Goal: Information Seeking & Learning: Learn about a topic

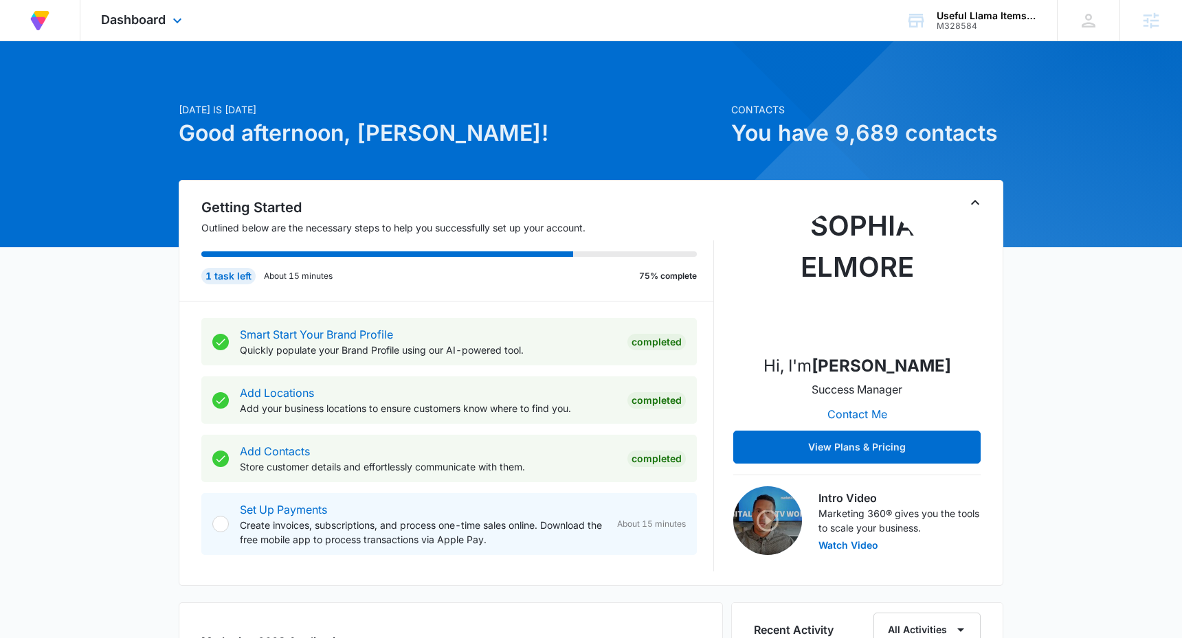
click at [176, 10] on div "Dashboard Apps Reputation Forms CRM Email Social POS Content Ads Intelligence F…" at bounding box center [143, 20] width 126 height 41
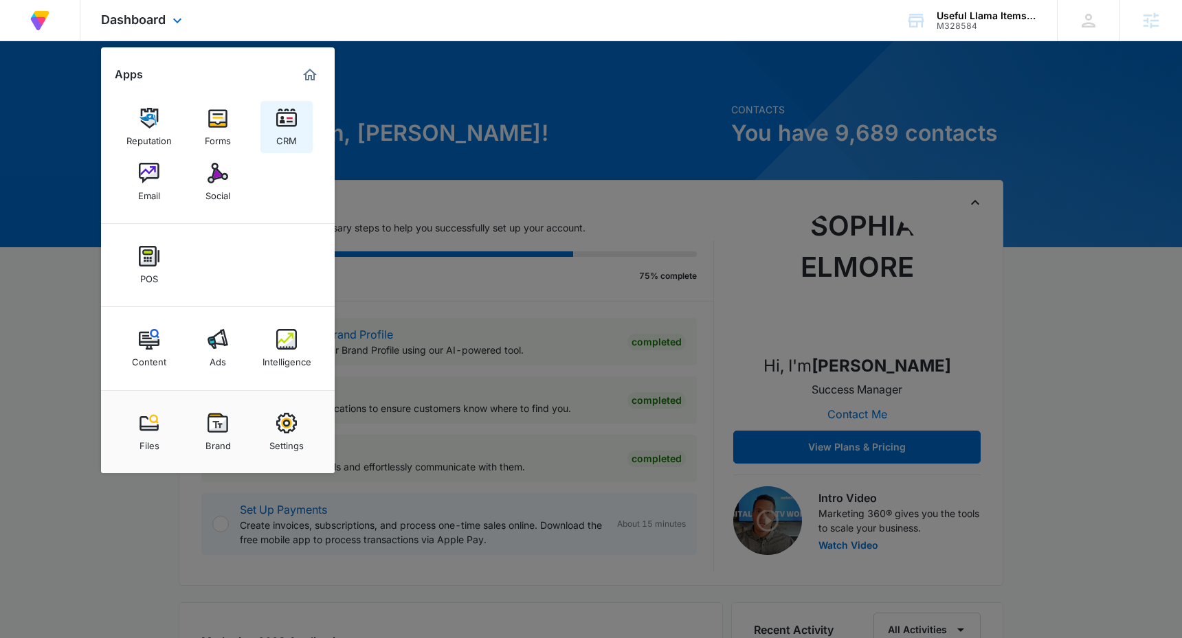
click at [282, 129] on div "CRM" at bounding box center [286, 137] width 21 height 18
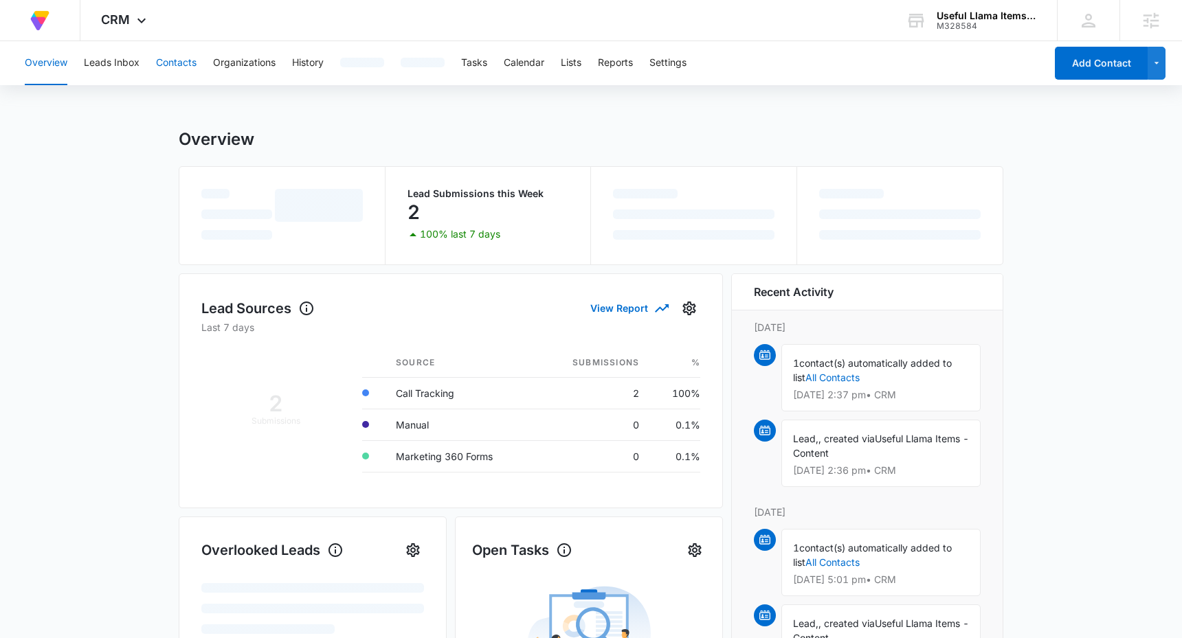
click at [172, 67] on button "Contacts" at bounding box center [176, 63] width 41 height 44
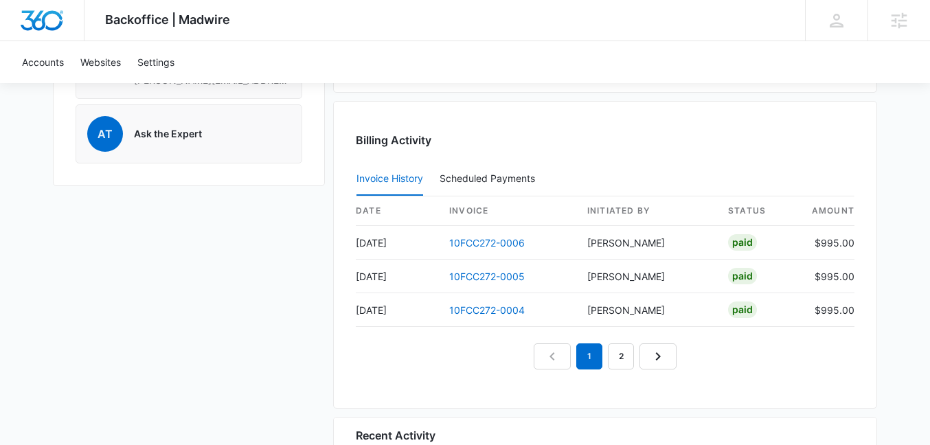
scroll to position [1268, 0]
click at [672, 353] on link "Next Page" at bounding box center [658, 356] width 37 height 26
click at [596, 350] on link "1" at bounding box center [589, 356] width 26 height 26
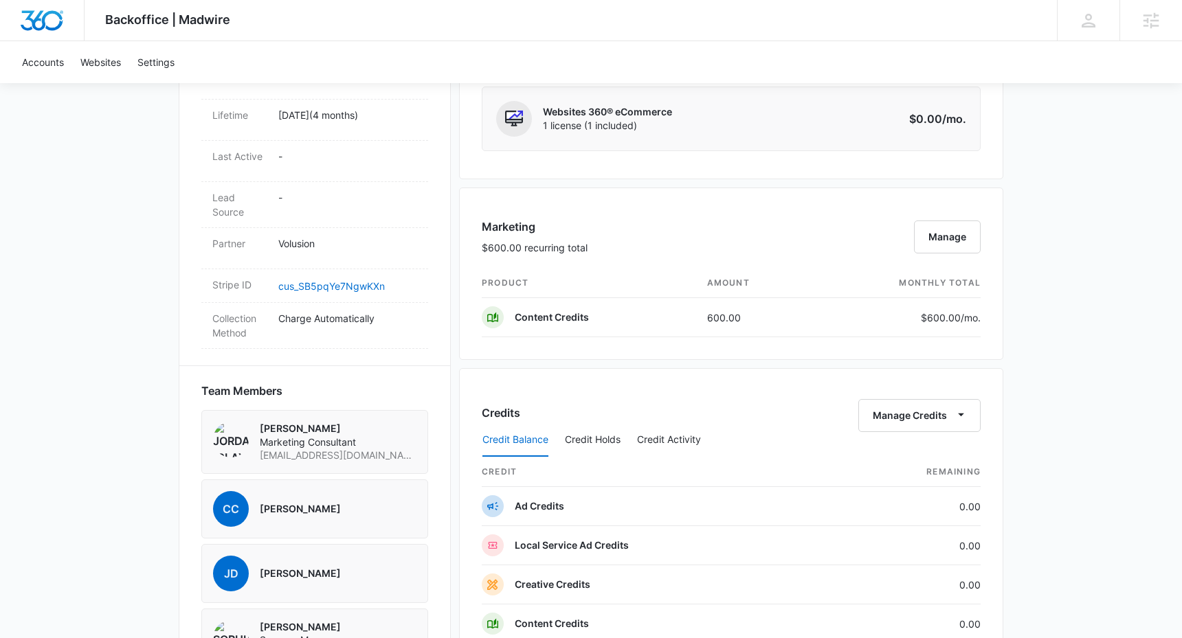
scroll to position [683, 0]
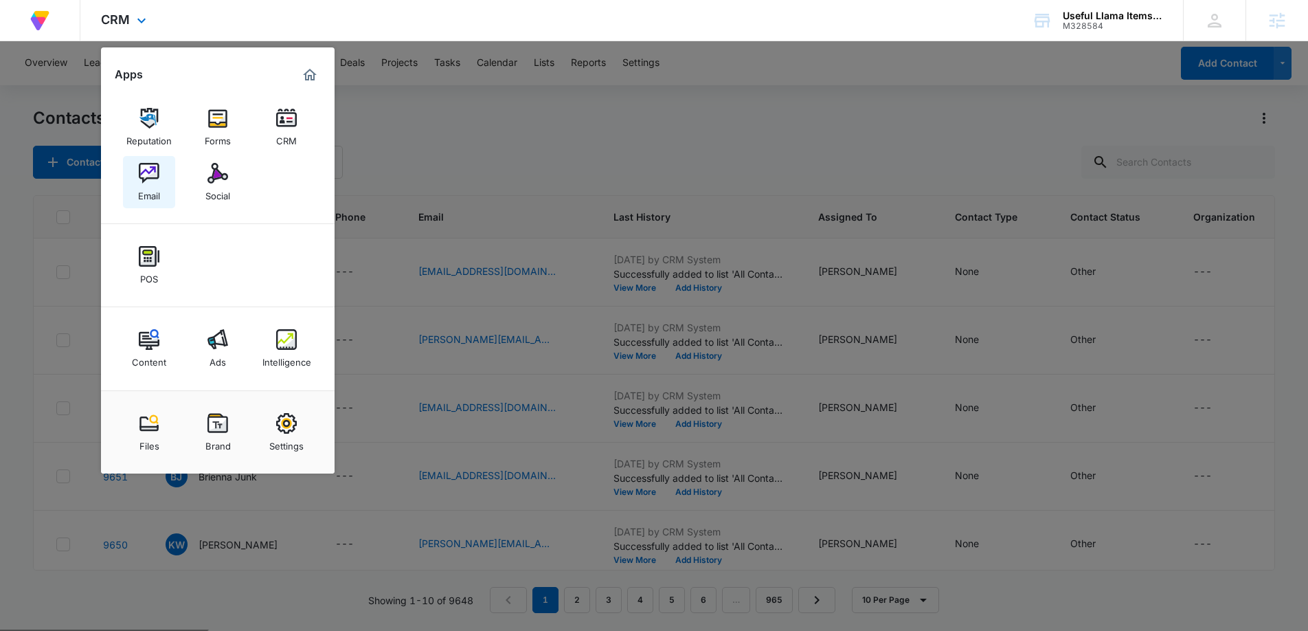
click at [154, 186] on div "Email" at bounding box center [149, 192] width 22 height 18
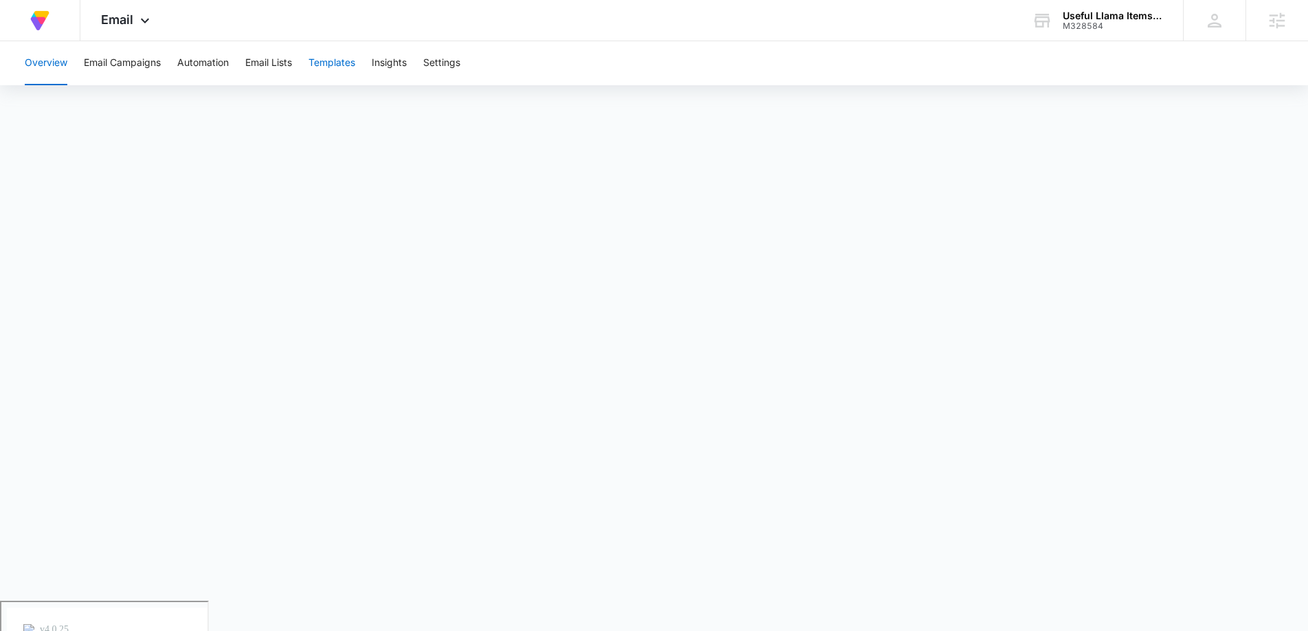
click at [324, 60] on button "Templates" at bounding box center [331, 63] width 47 height 44
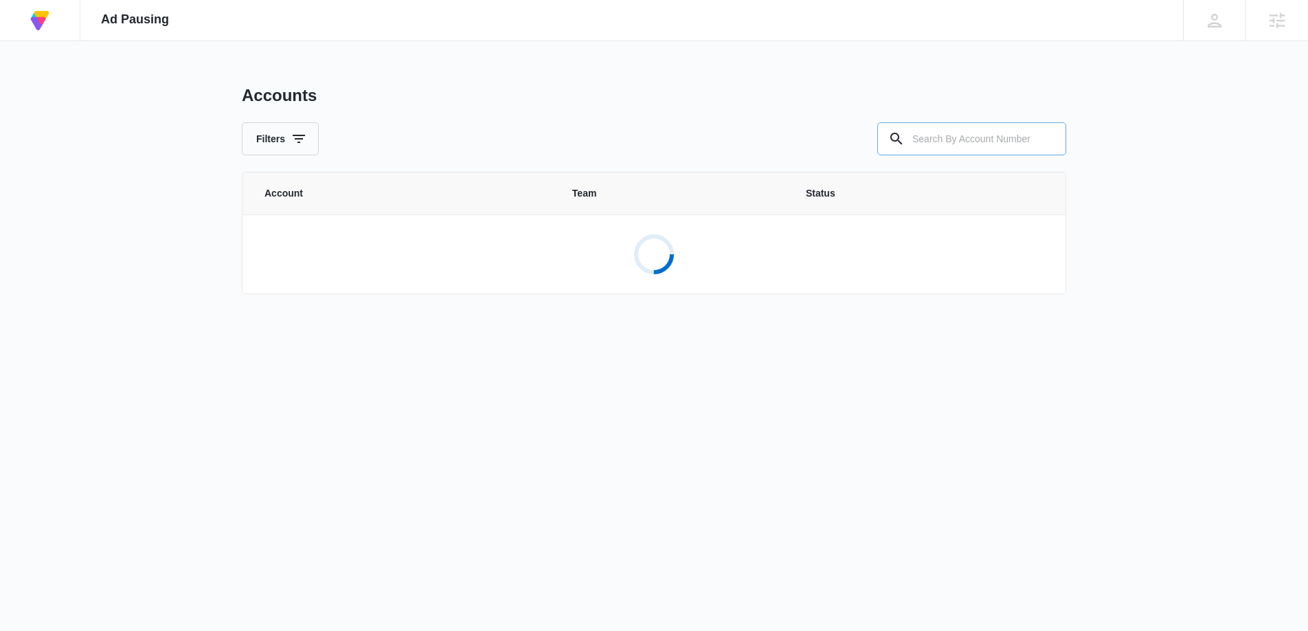
click at [912, 144] on input "text" at bounding box center [971, 138] width 189 height 33
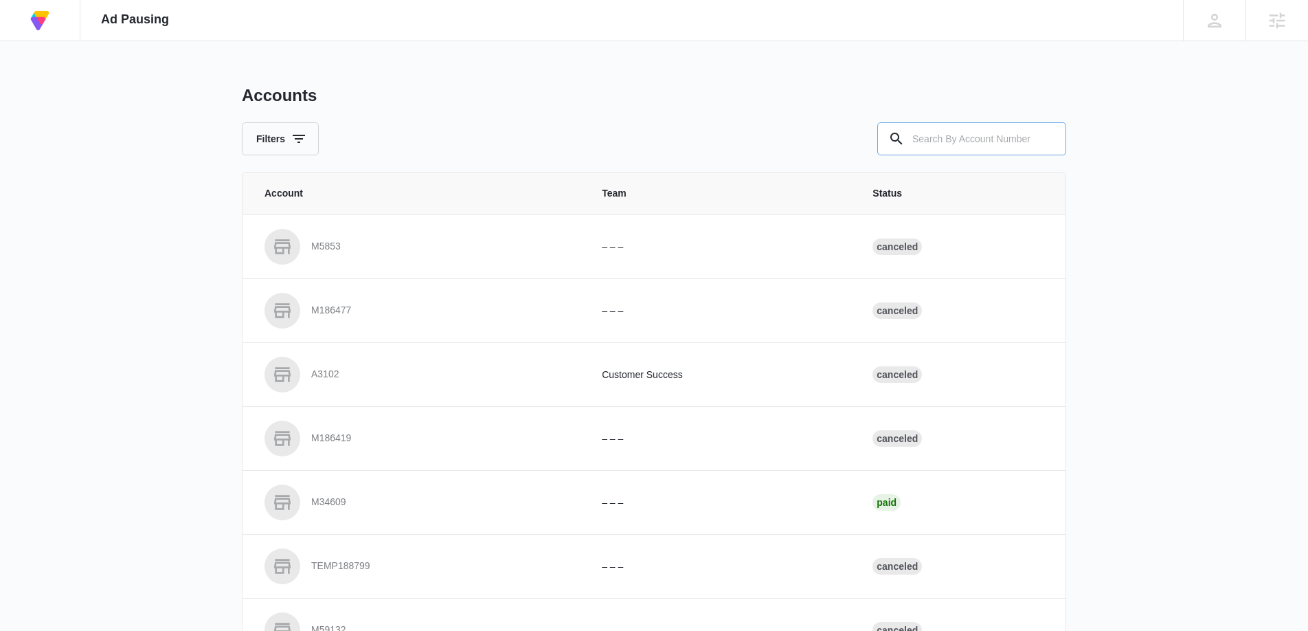
click at [923, 137] on input "text" at bounding box center [971, 138] width 189 height 33
paste input "M335461"
type input "M335461"
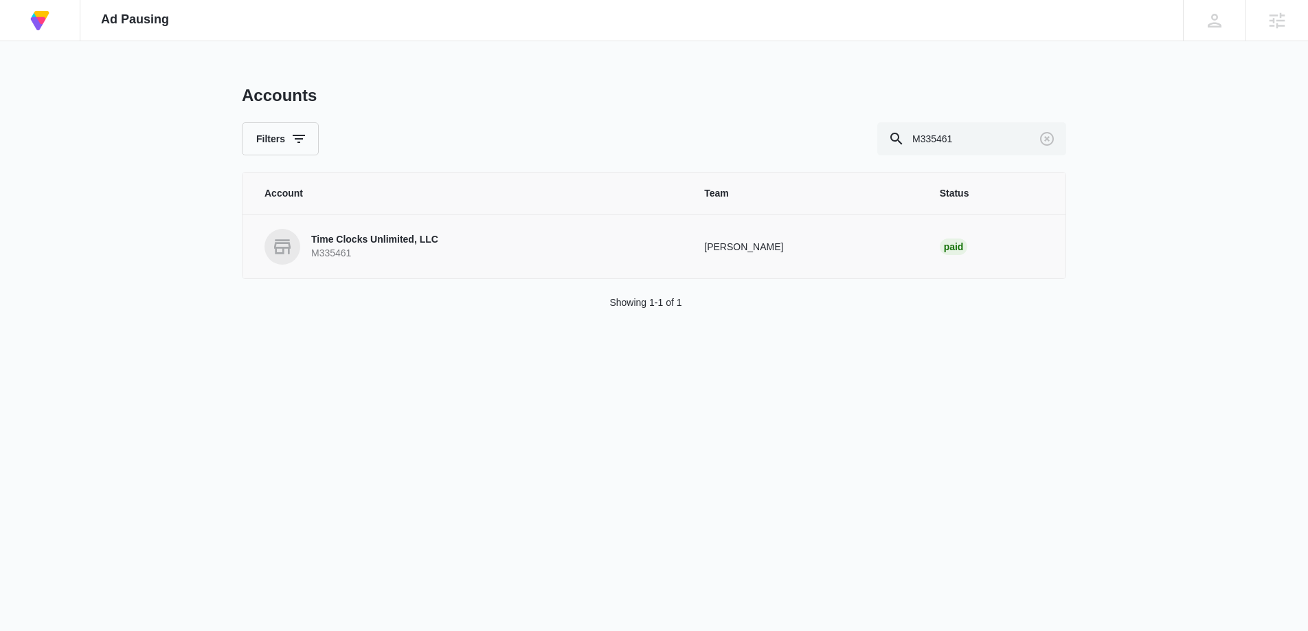
click at [380, 245] on p "Time Clocks Unlimited, LLC" at bounding box center [374, 240] width 127 height 14
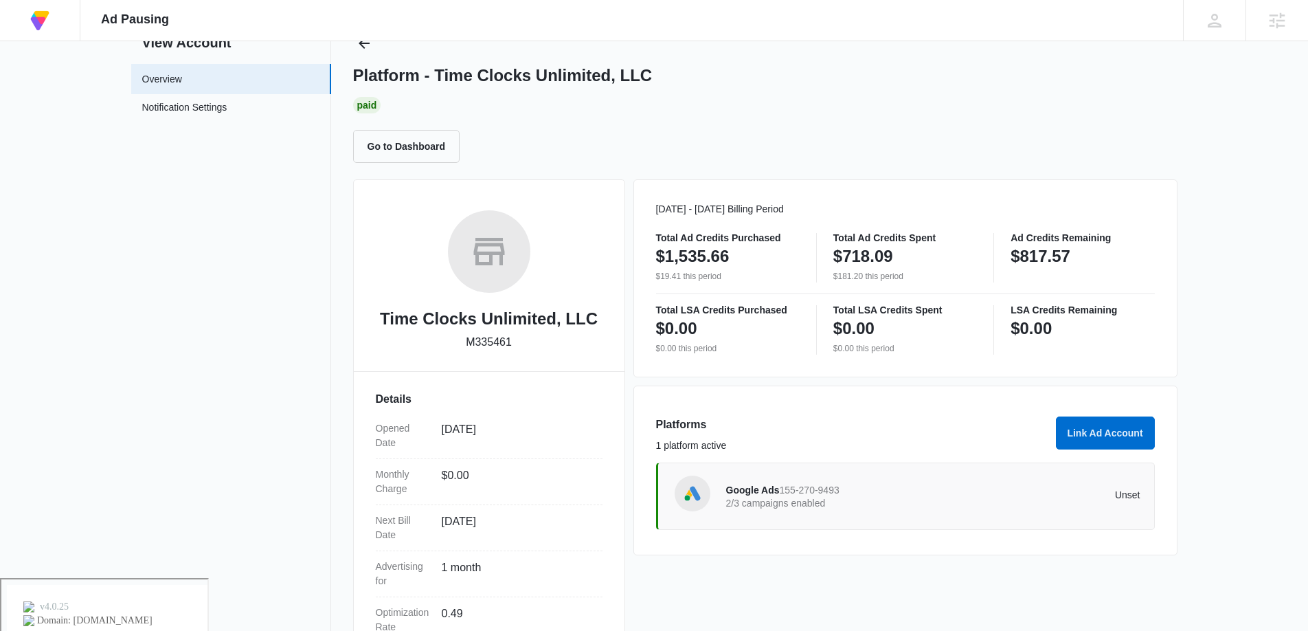
scroll to position [54, 0]
click at [745, 511] on div "Google Ads 155-270-9493 2/3 campaigns enabled Unset" at bounding box center [933, 495] width 414 height 38
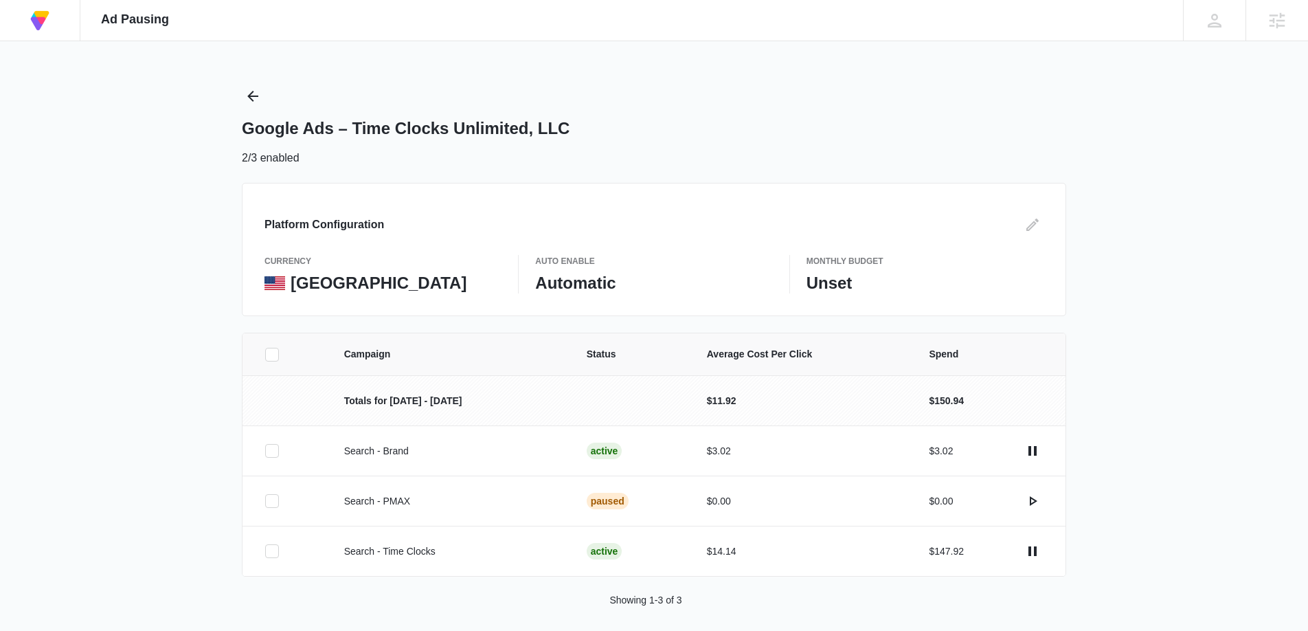
scroll to position [10, 0]
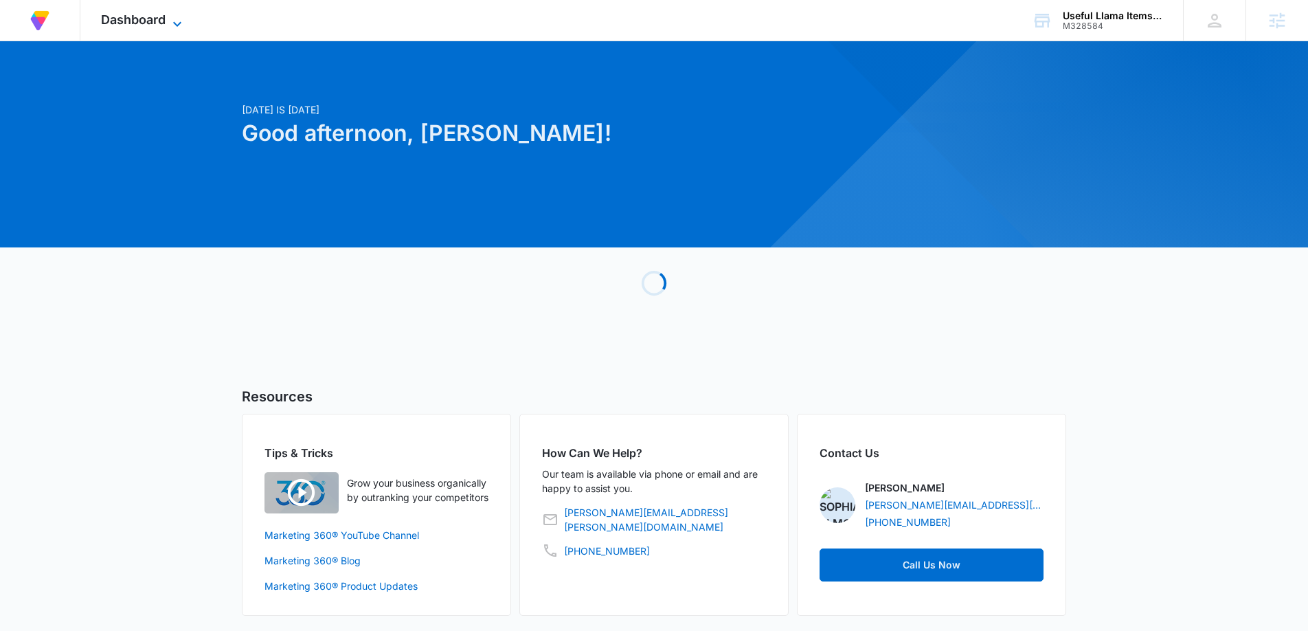
click at [157, 26] on span "Dashboard" at bounding box center [133, 19] width 65 height 14
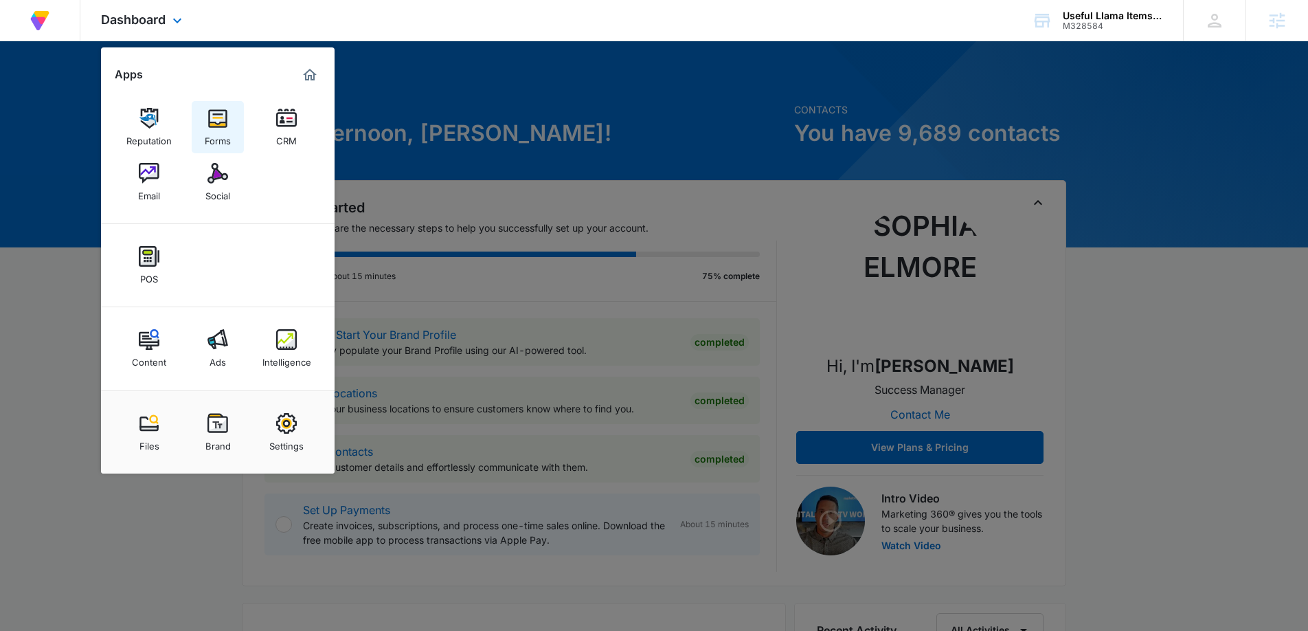
click at [216, 127] on img at bounding box center [217, 118] width 21 height 21
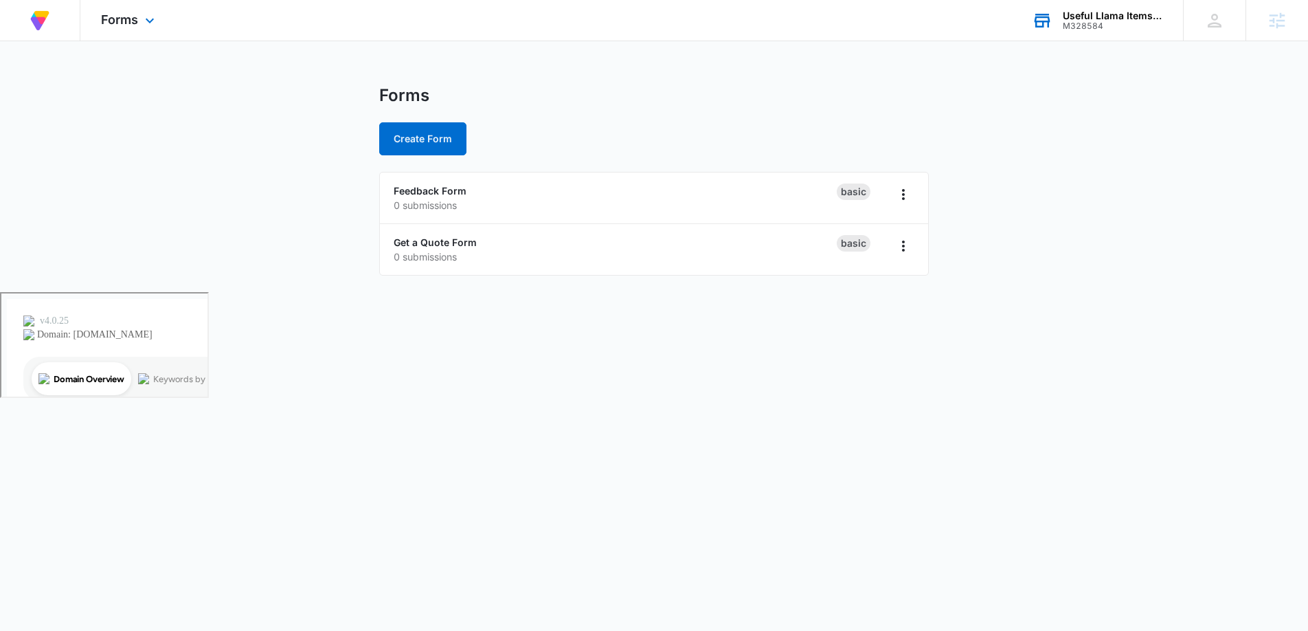
click at [1112, 21] on div "M328584" at bounding box center [1113, 26] width 100 height 10
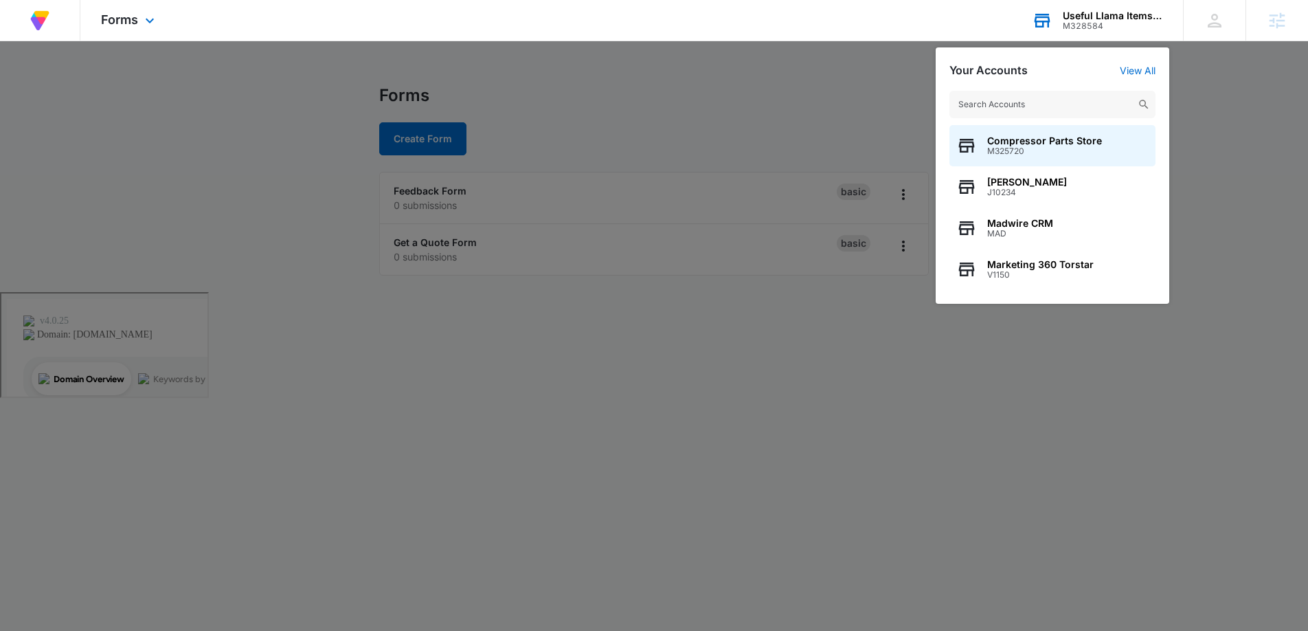
click at [994, 96] on input "text" at bounding box center [1052, 104] width 206 height 27
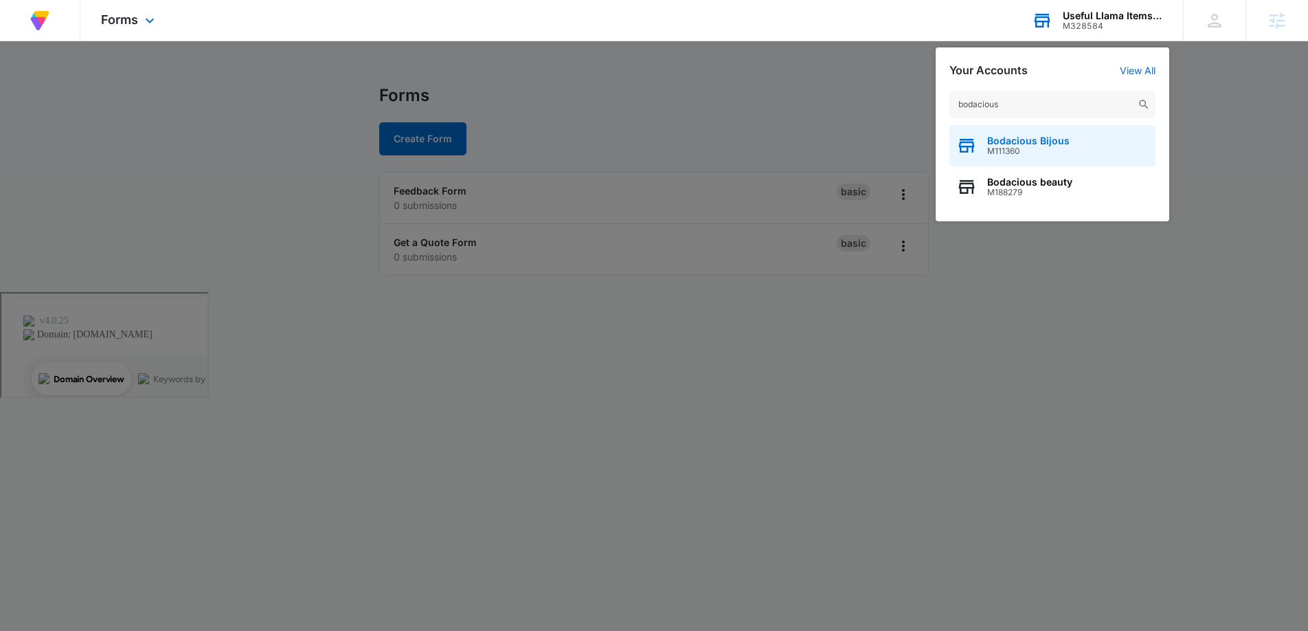
type input "bodacious"
click at [1001, 147] on span "M111360" at bounding box center [1028, 151] width 82 height 10
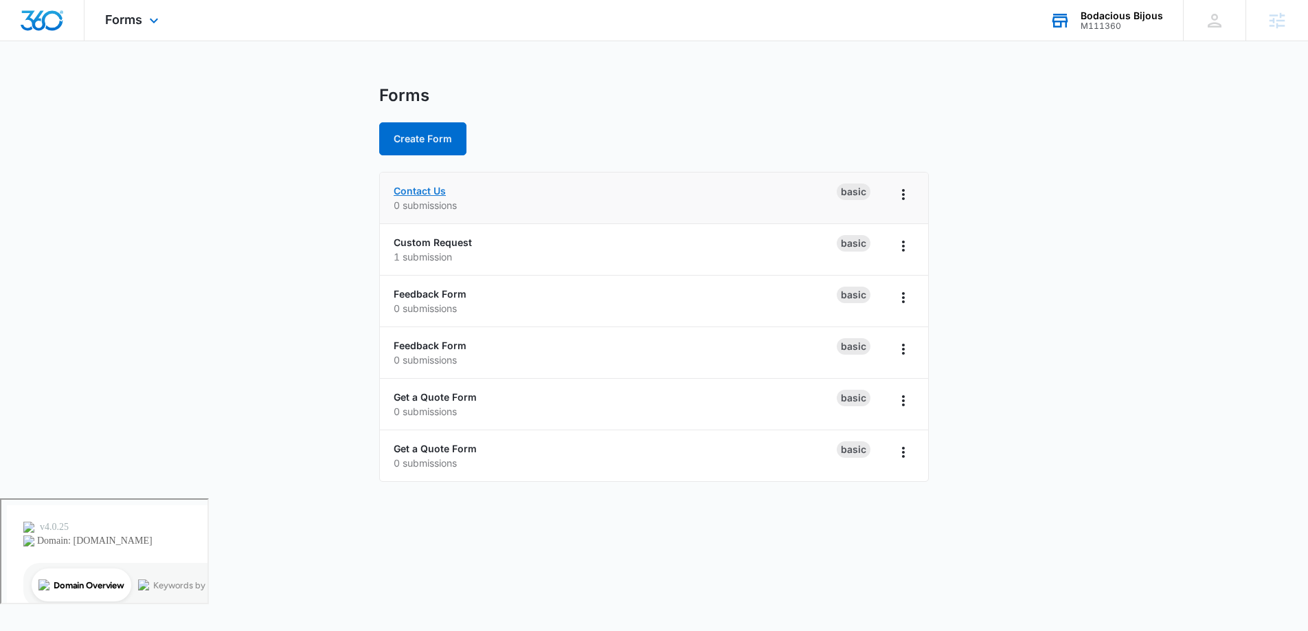
click at [429, 188] on link "Contact Us" at bounding box center [420, 191] width 52 height 12
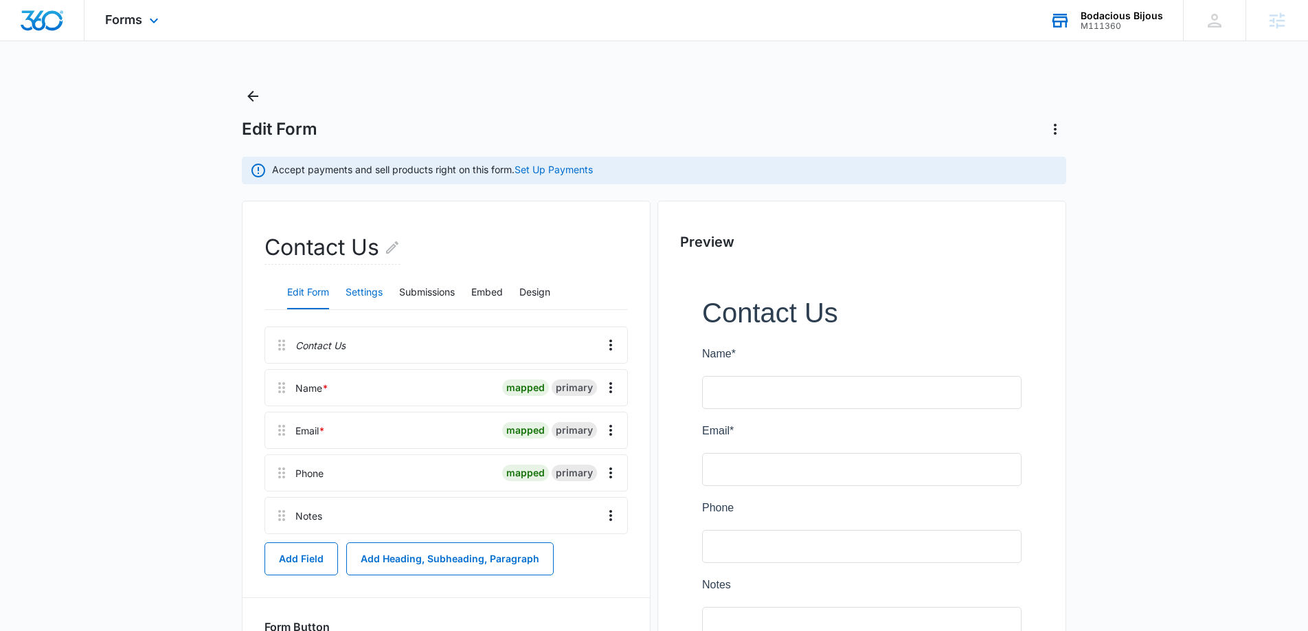
click at [375, 290] on button "Settings" at bounding box center [364, 292] width 37 height 33
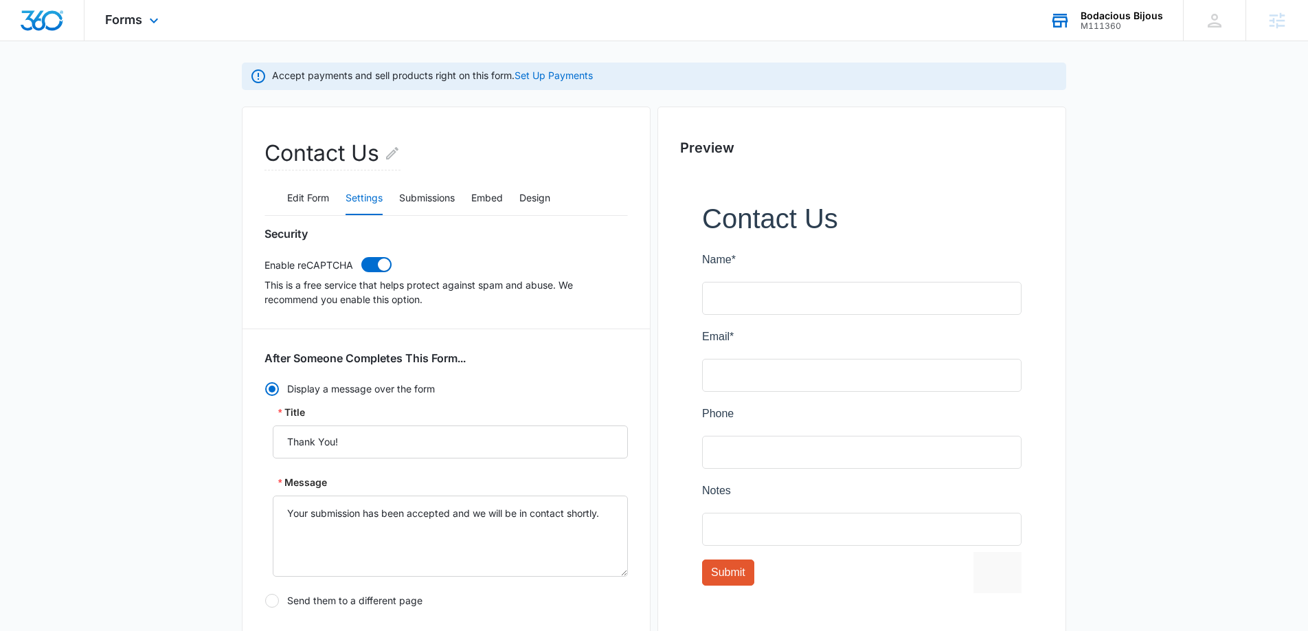
scroll to position [98, 0]
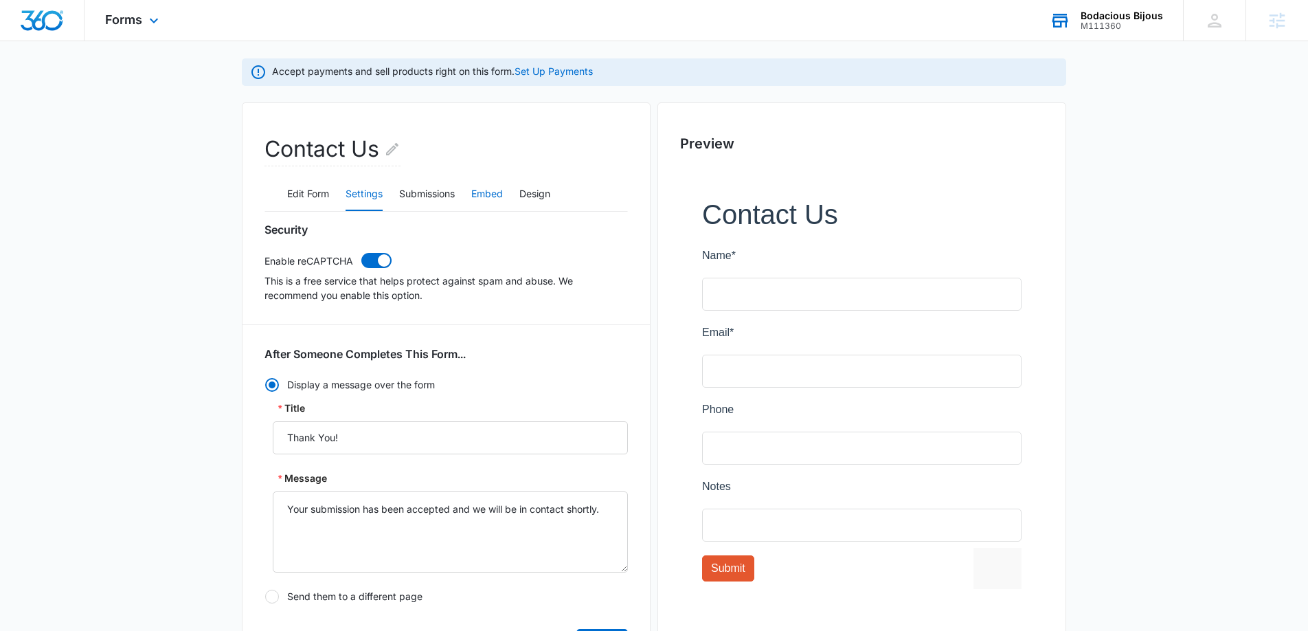
click at [486, 188] on button "Embed" at bounding box center [487, 194] width 32 height 33
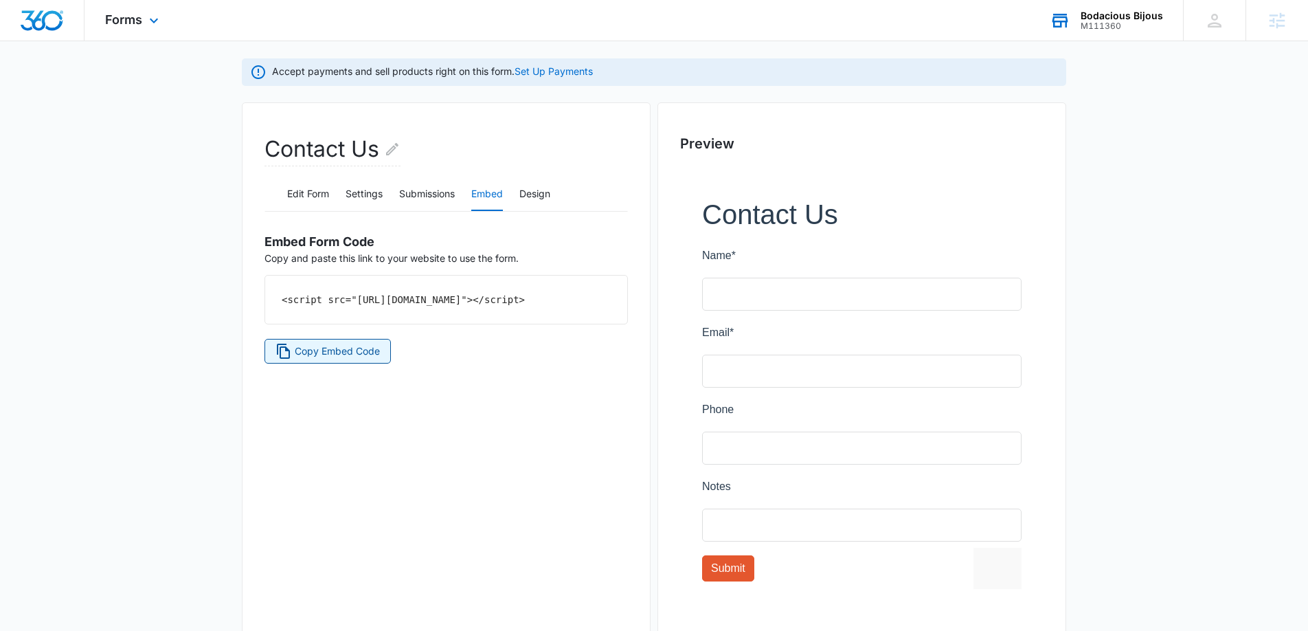
click at [354, 359] on span "Copy Embed Code" at bounding box center [337, 350] width 85 height 15
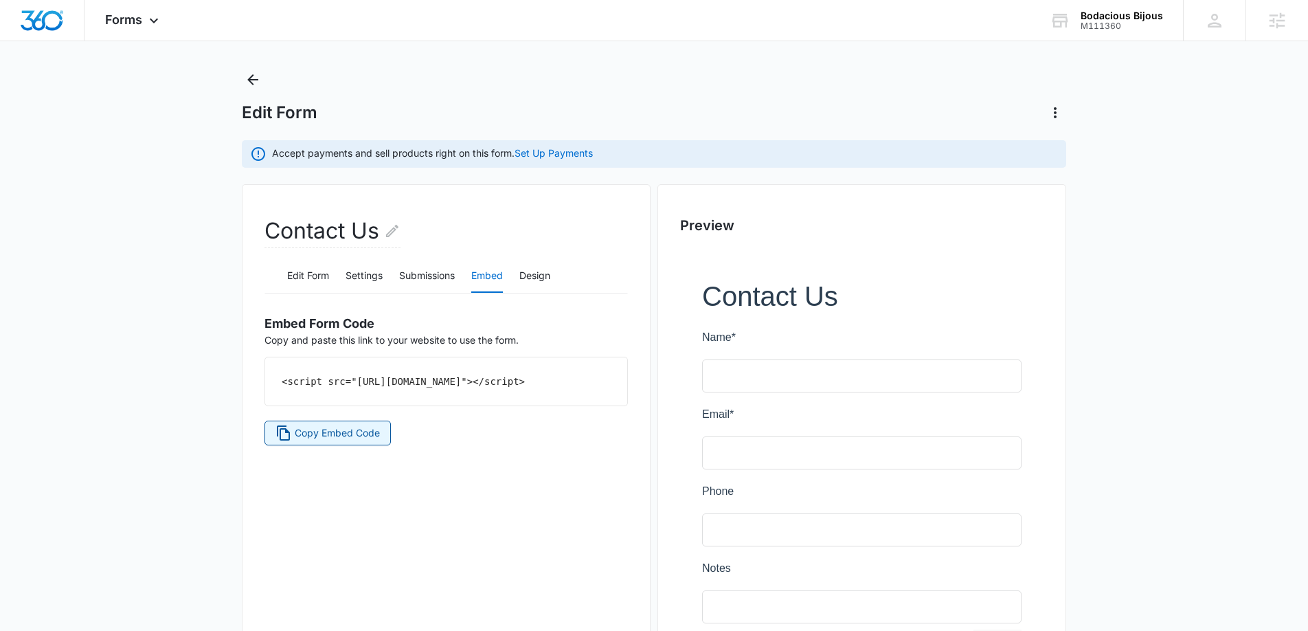
scroll to position [0, 0]
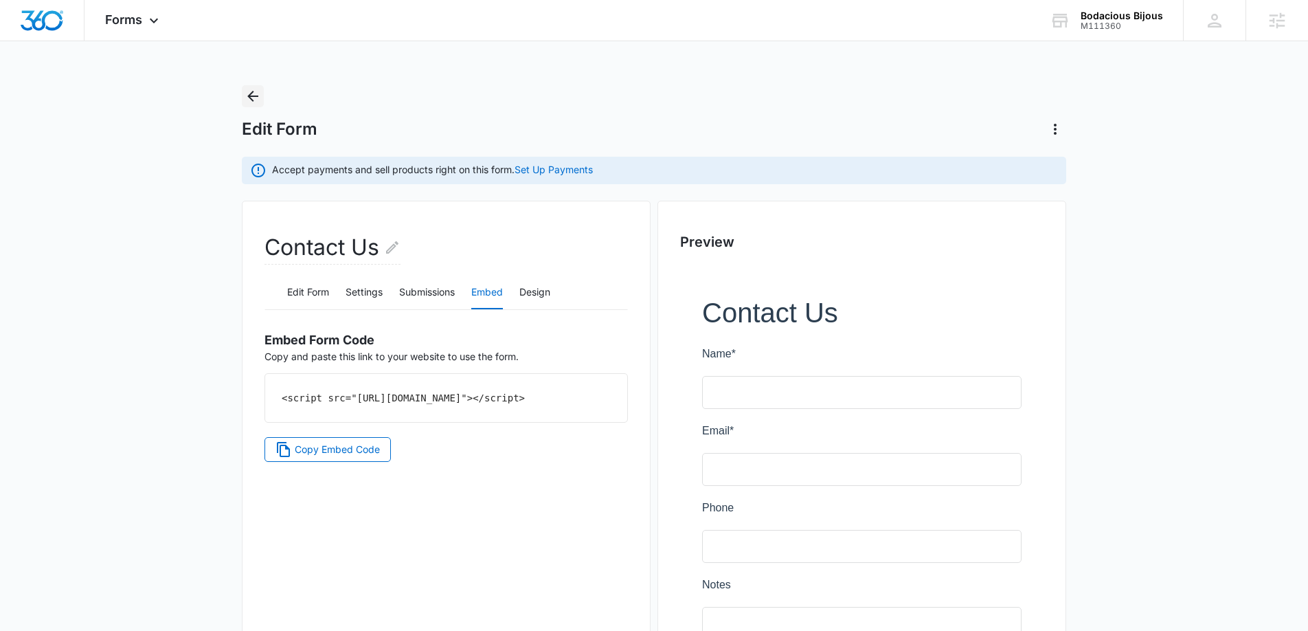
click at [249, 102] on icon "Back" at bounding box center [253, 96] width 16 height 16
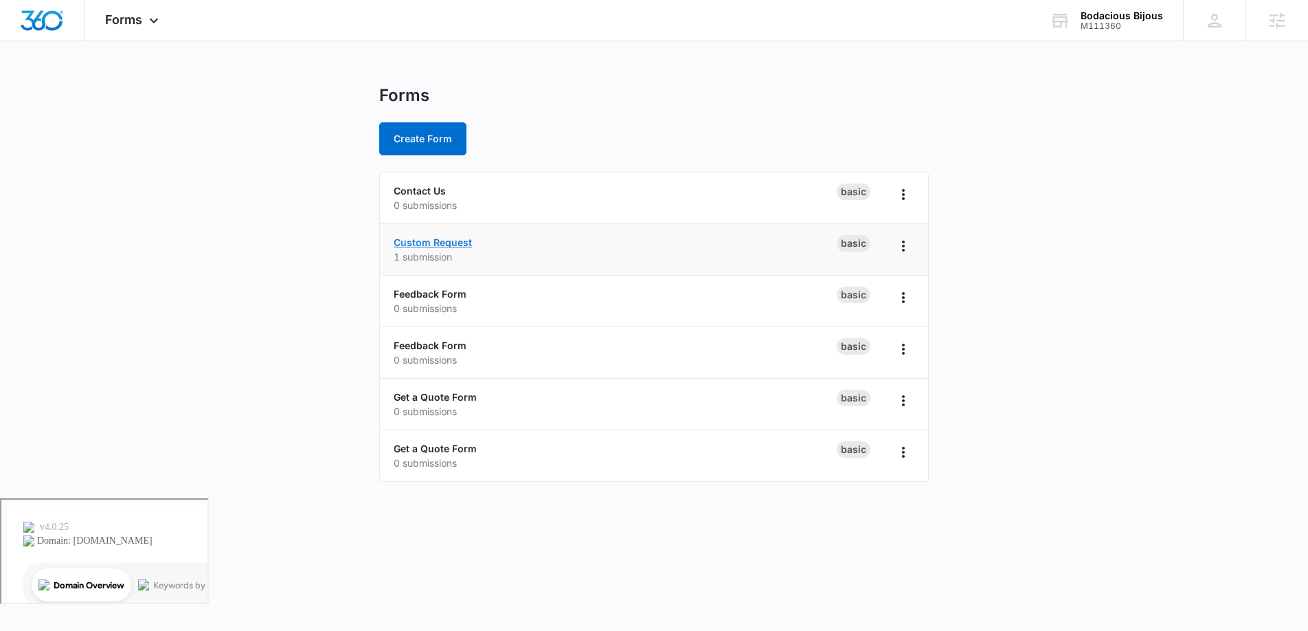
click at [432, 240] on link "Custom Request" at bounding box center [433, 242] width 78 height 12
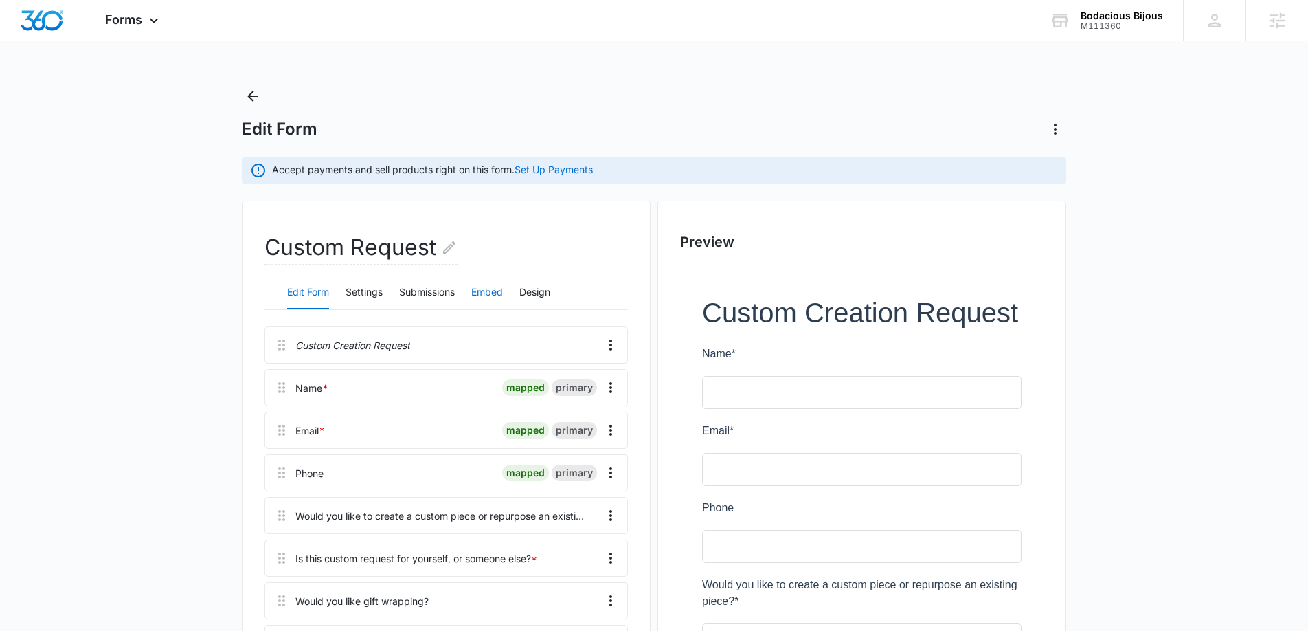
click at [484, 287] on button "Embed" at bounding box center [487, 292] width 32 height 33
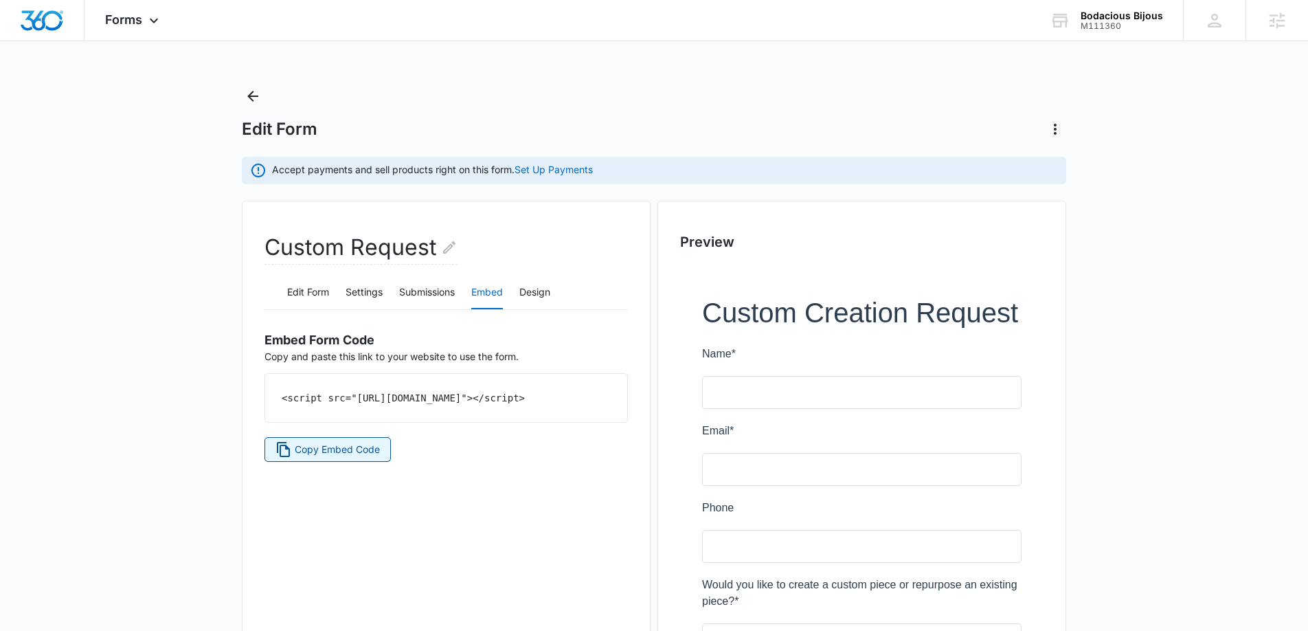
click at [354, 456] on span "Copy Embed Code" at bounding box center [337, 449] width 85 height 15
click at [345, 457] on span "Copy Embed Code" at bounding box center [337, 449] width 85 height 15
click at [335, 457] on span "Copy Embed Code" at bounding box center [337, 449] width 85 height 15
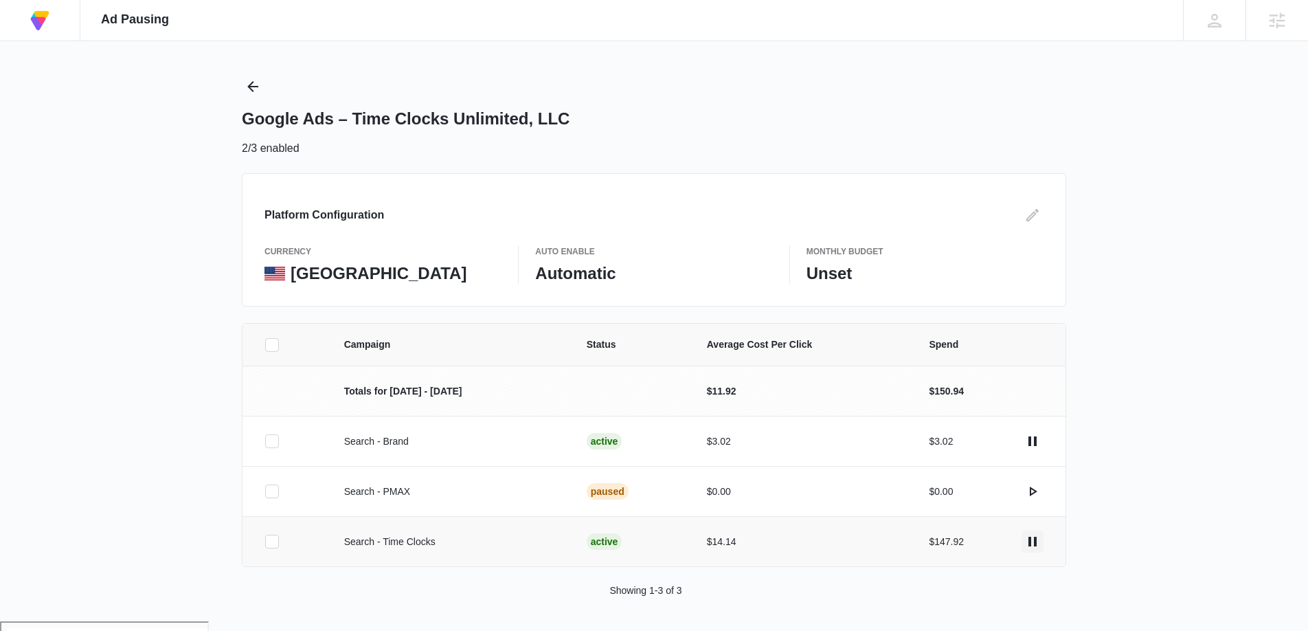
click at [1032, 538] on icon "actions.pause" at bounding box center [1032, 541] width 16 height 16
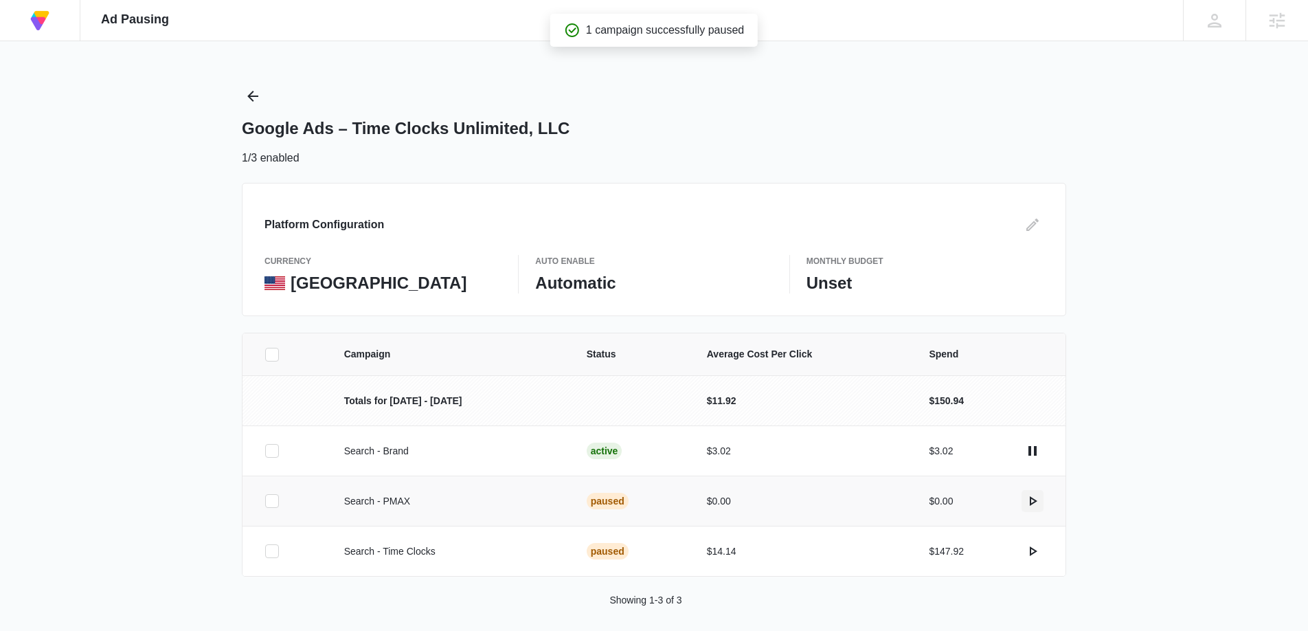
click at [1032, 497] on icon "actions.activate" at bounding box center [1032, 501] width 16 height 16
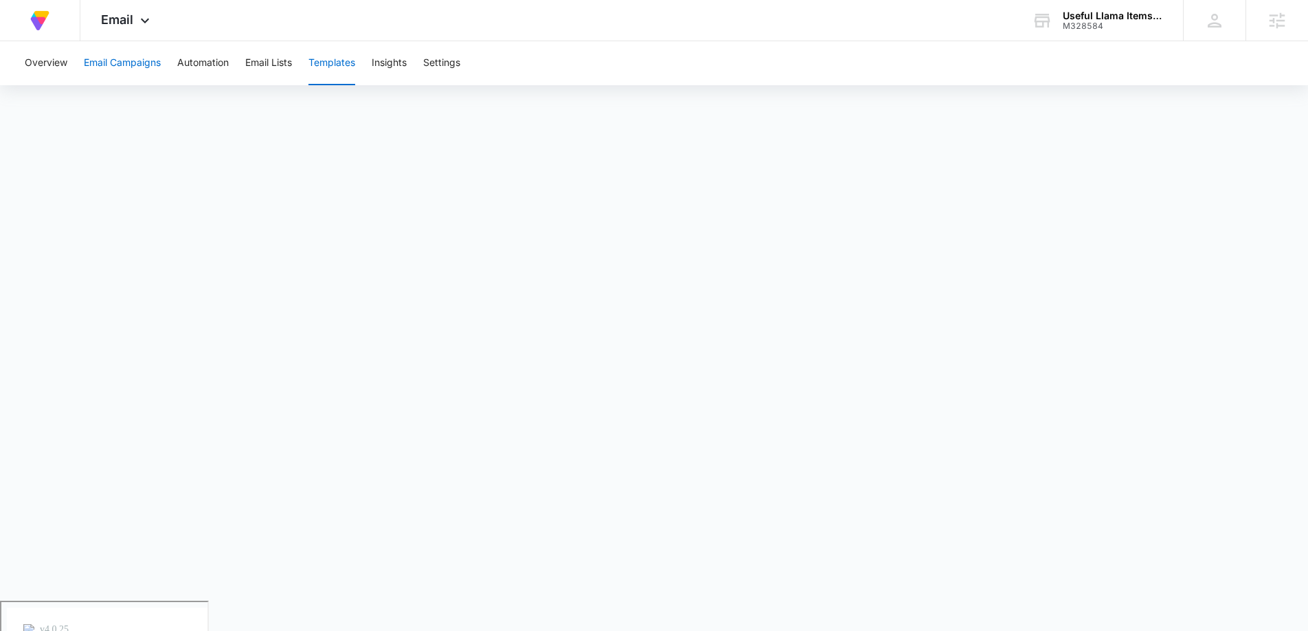
click at [113, 59] on button "Email Campaigns" at bounding box center [122, 63] width 77 height 44
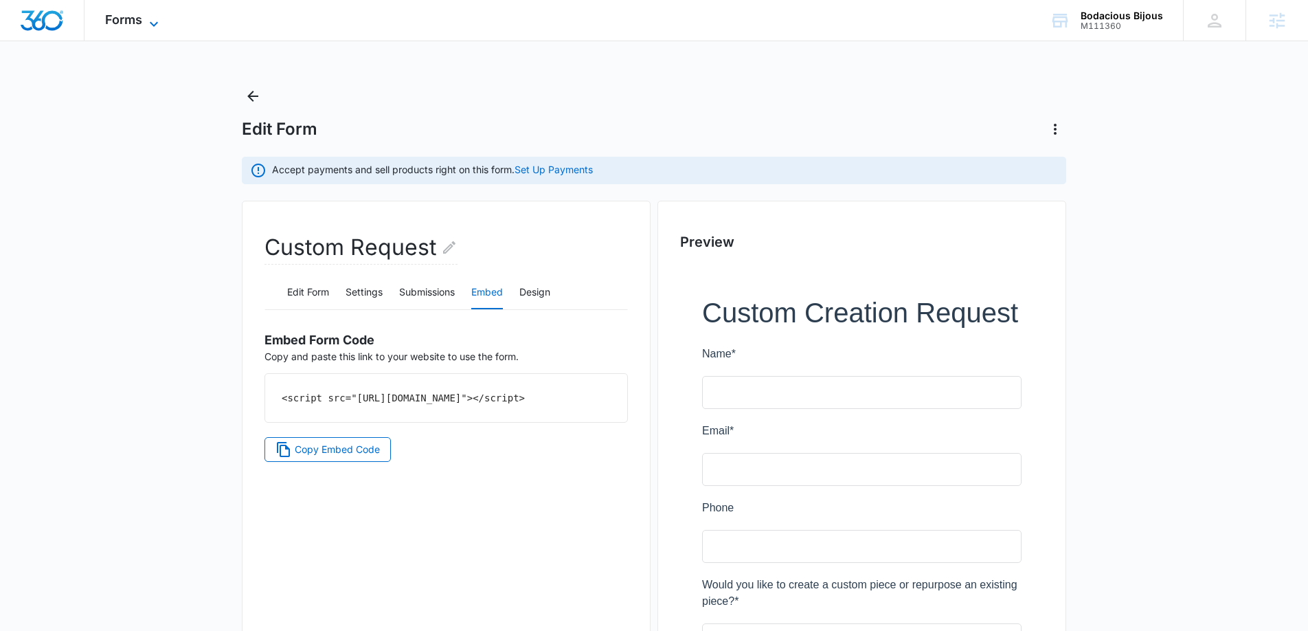
drag, startPoint x: 0, startPoint y: 0, endPoint x: 133, endPoint y: 14, distance: 134.0
click at [133, 14] on span "Forms" at bounding box center [123, 19] width 37 height 14
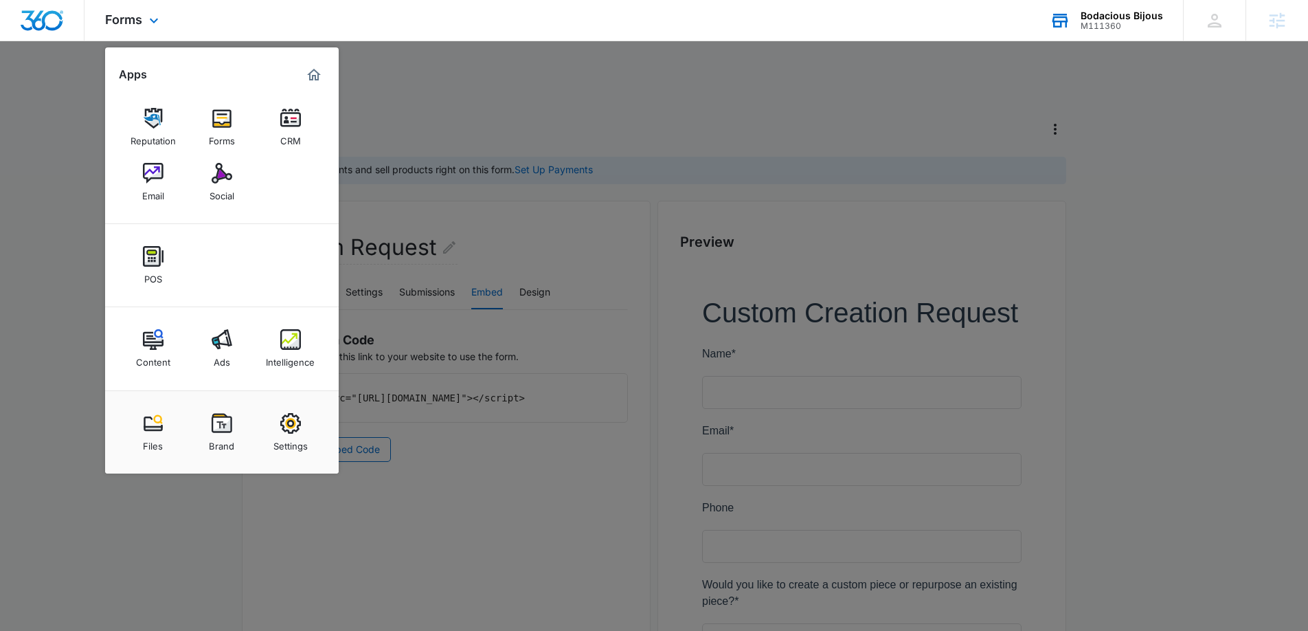
click at [1106, 32] on div "Bodacious Bijous M111360 Your Accounts View All" at bounding box center [1106, 20] width 154 height 41
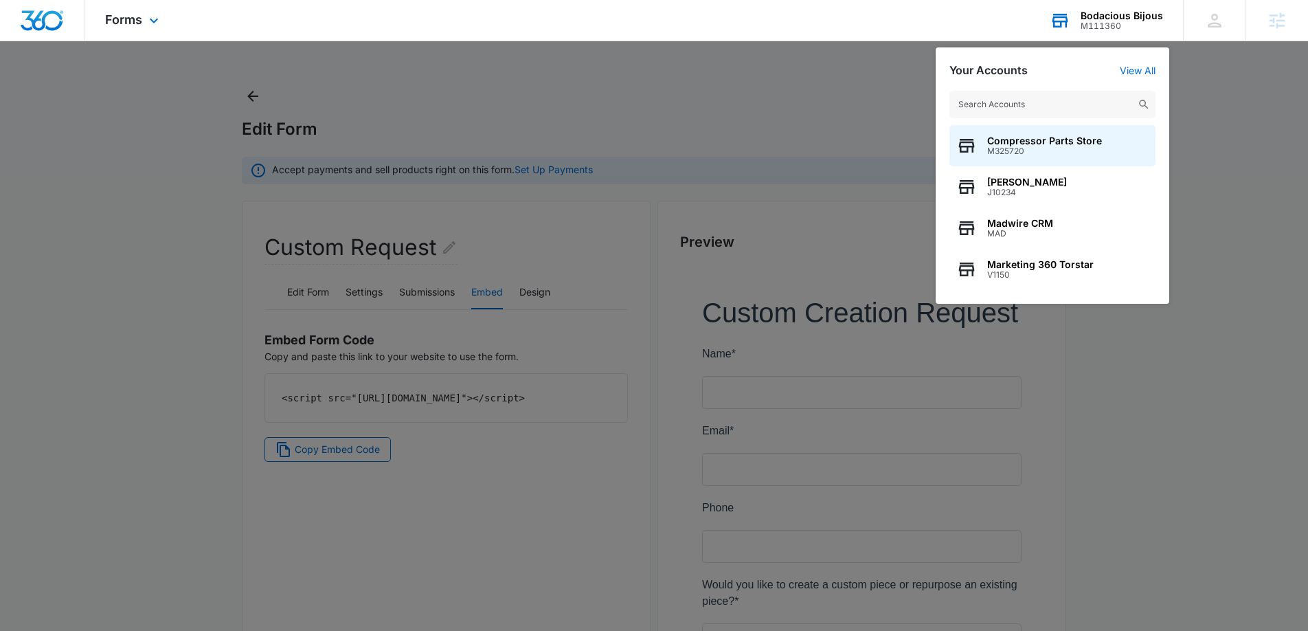
click at [1007, 104] on input "text" at bounding box center [1052, 104] width 206 height 27
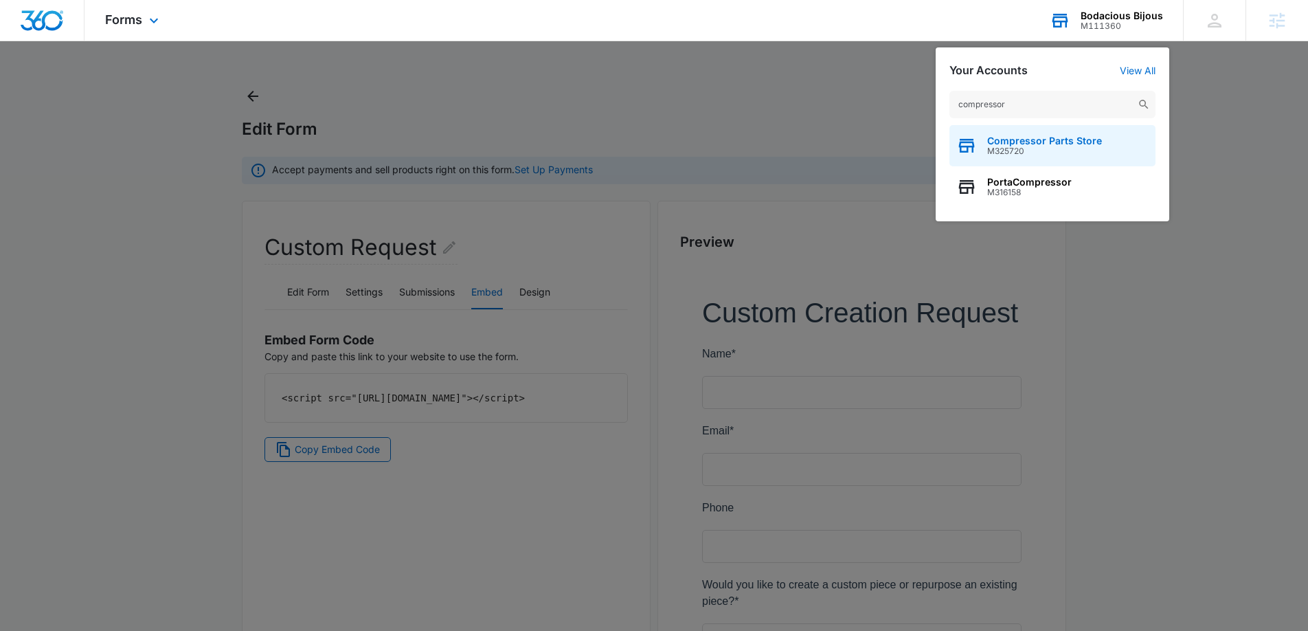
type input "compressor"
click at [1015, 145] on span "Compressor Parts Store" at bounding box center [1044, 140] width 115 height 11
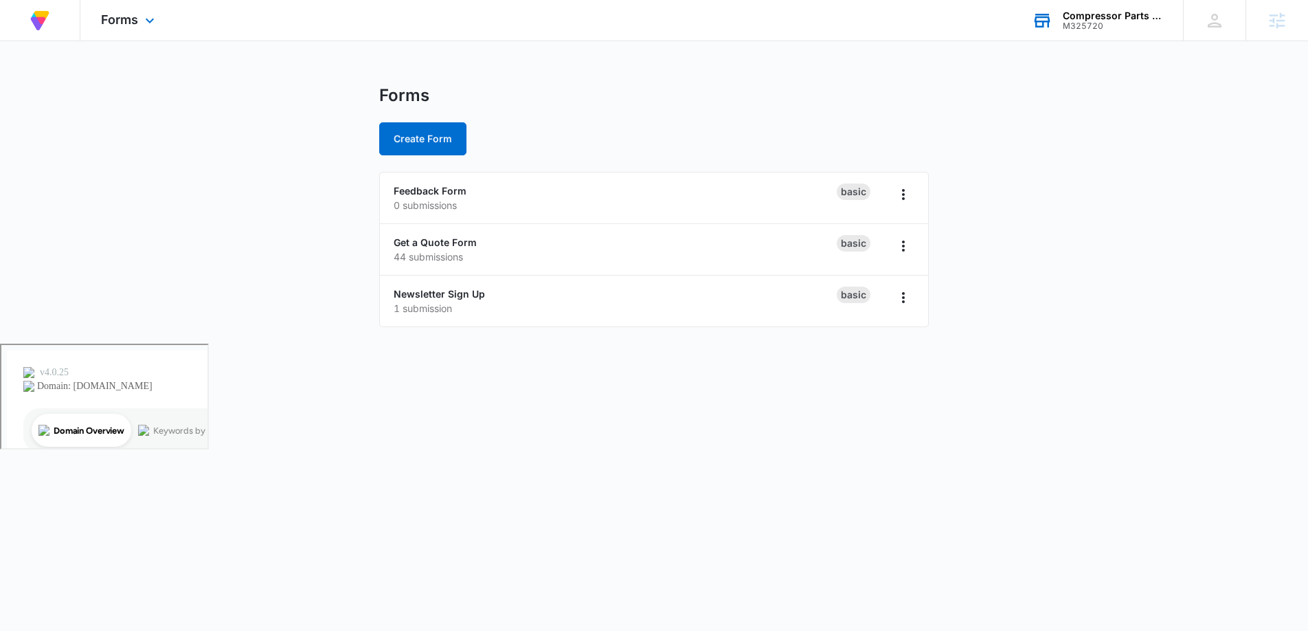
click at [162, 18] on div "Forms Apps Reputation Forms CRM Email Social Content Ads Intelligence Files Bra…" at bounding box center [129, 20] width 98 height 41
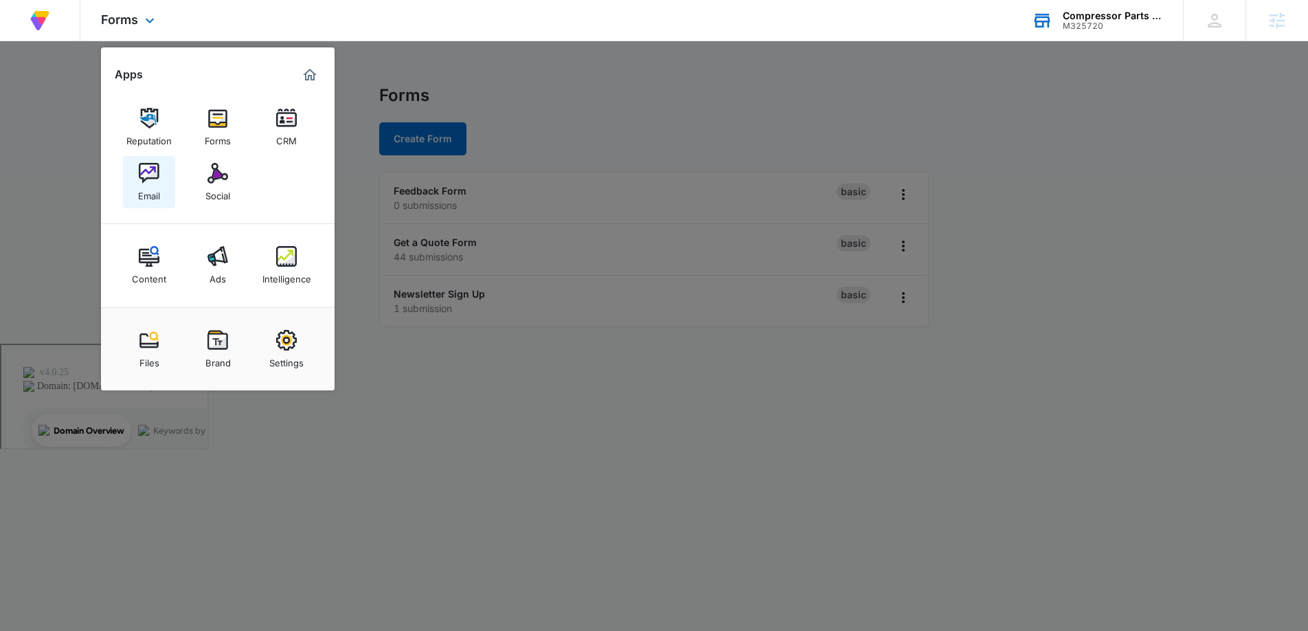
click at [161, 182] on link "Email" at bounding box center [149, 182] width 52 height 52
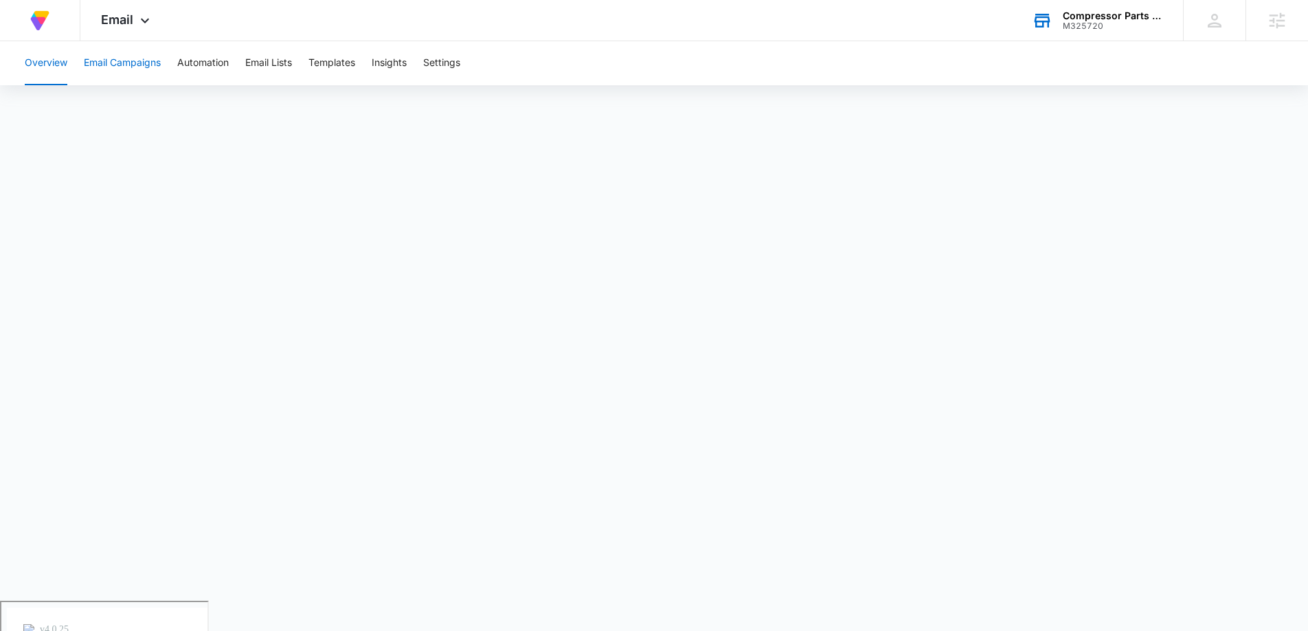
click at [106, 62] on button "Email Campaigns" at bounding box center [122, 63] width 77 height 44
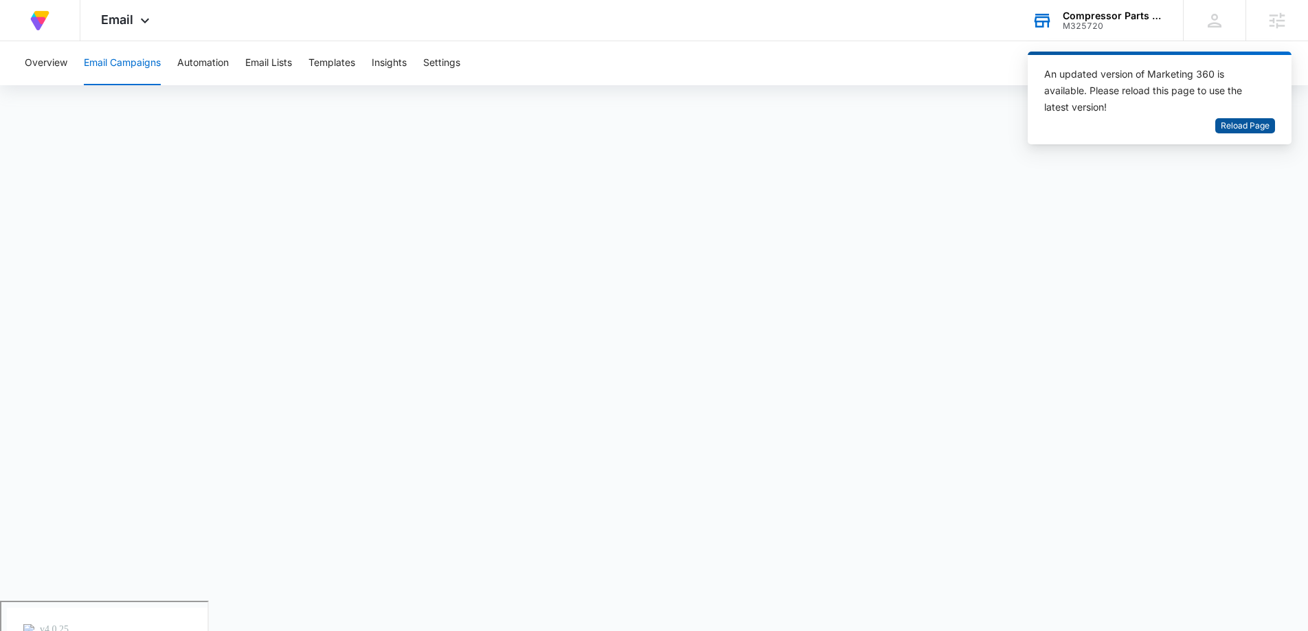
click at [1234, 125] on span "Reload Page" at bounding box center [1245, 126] width 49 height 13
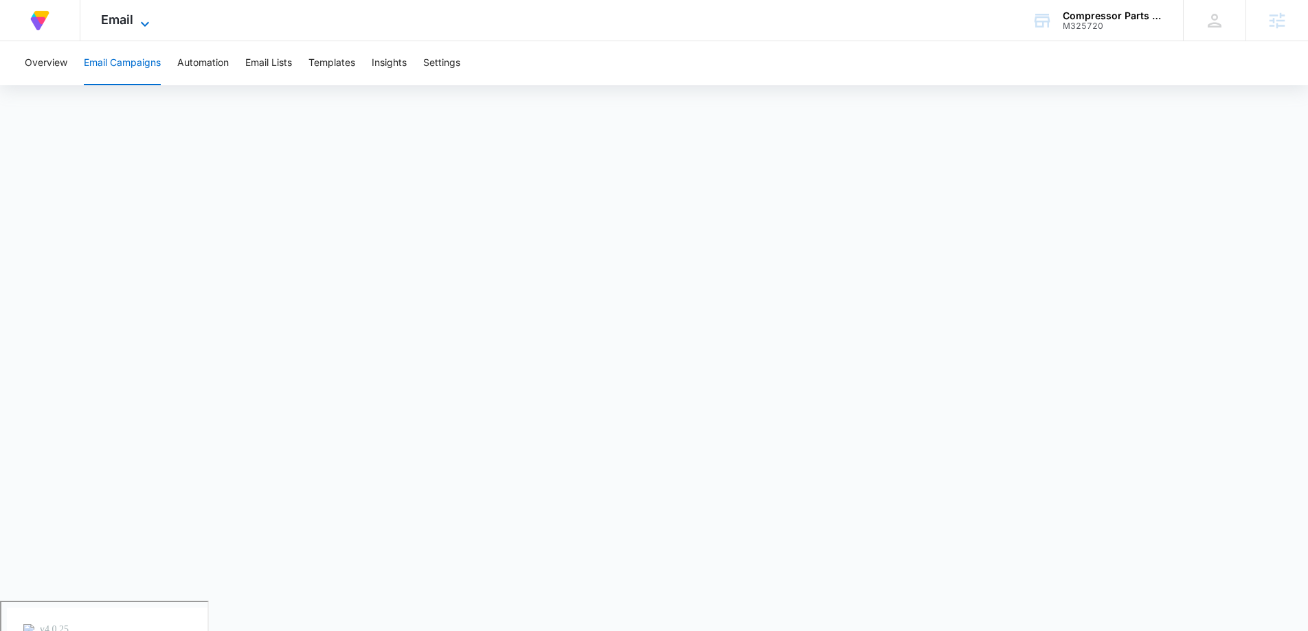
click at [106, 19] on span "Email" at bounding box center [117, 19] width 32 height 14
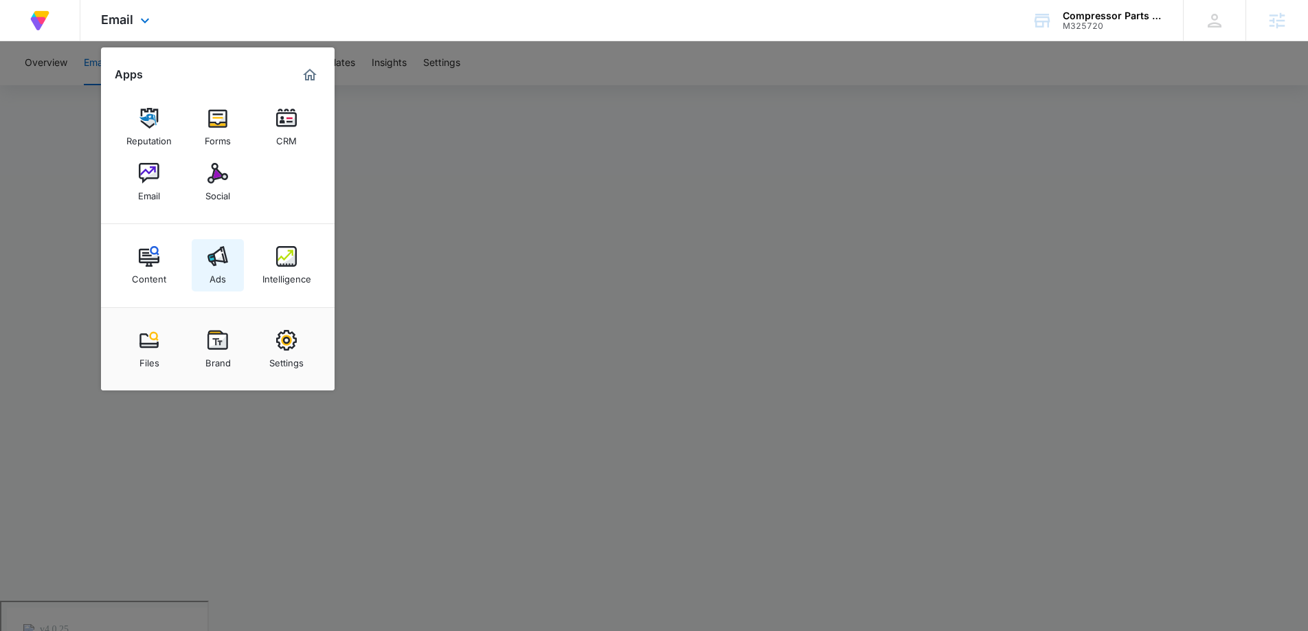
click at [234, 256] on link "Ads" at bounding box center [218, 265] width 52 height 52
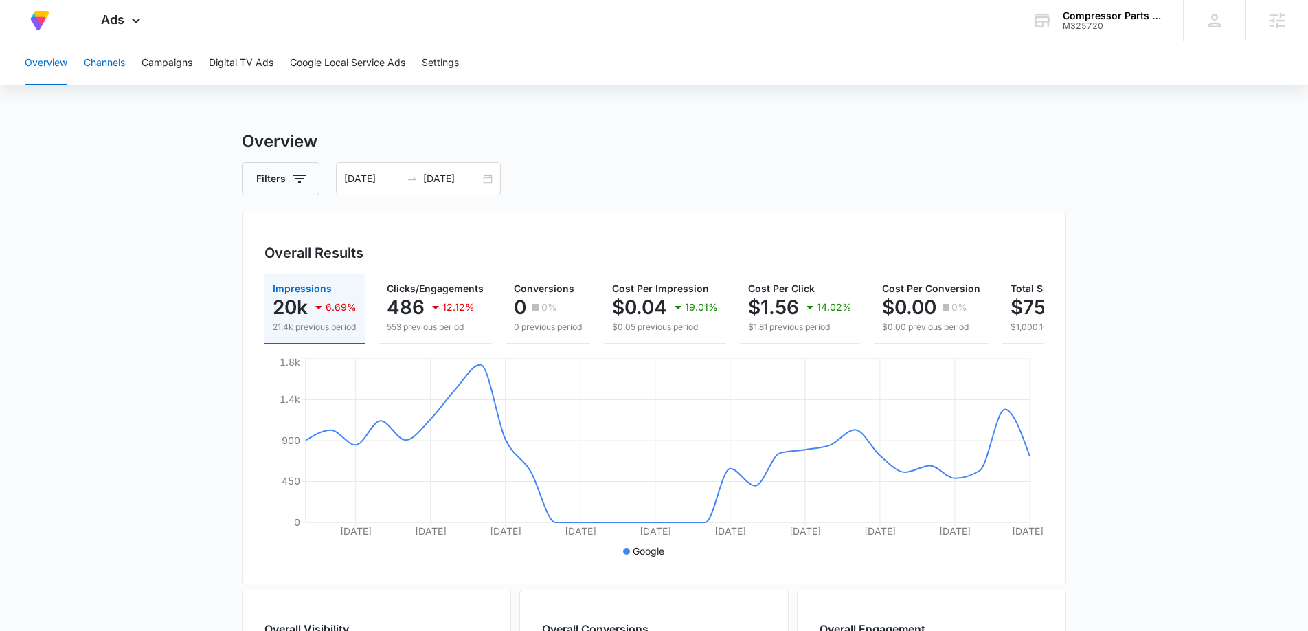
click at [119, 57] on button "Channels" at bounding box center [104, 63] width 41 height 44
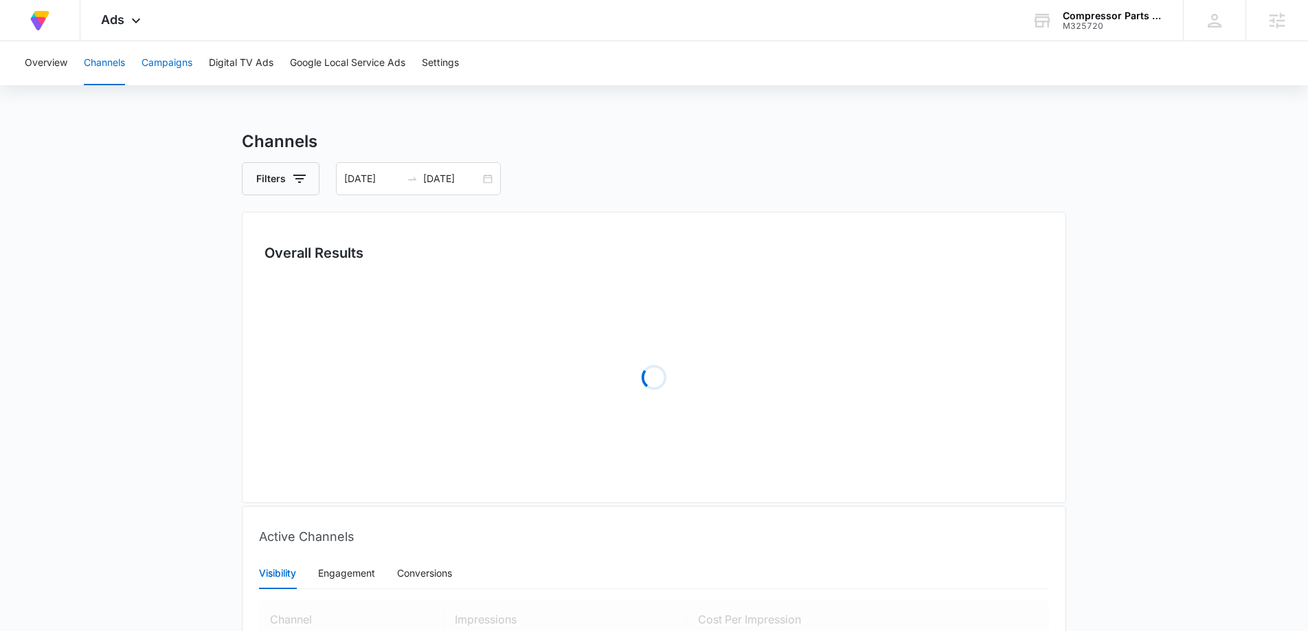
click at [162, 61] on button "Campaigns" at bounding box center [167, 63] width 51 height 44
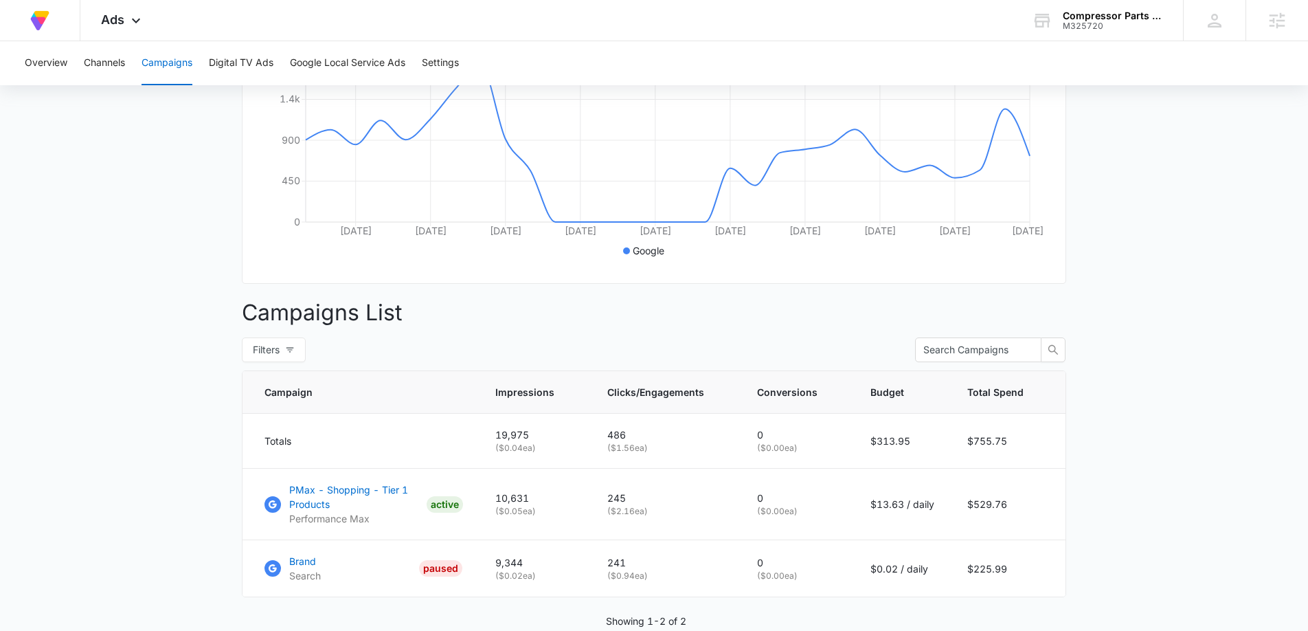
scroll to position [363, 0]
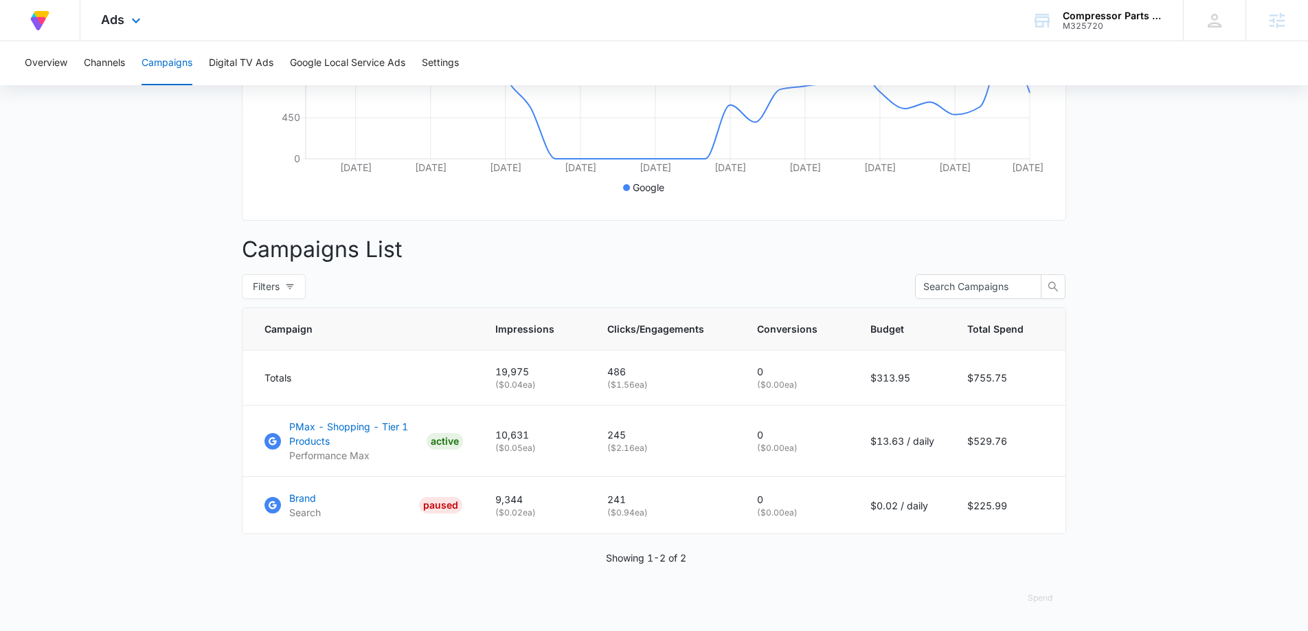
click at [117, 5] on div "Ads Apps Reputation Forms CRM Email Social Content Ads Intelligence Files Brand…" at bounding box center [122, 20] width 84 height 41
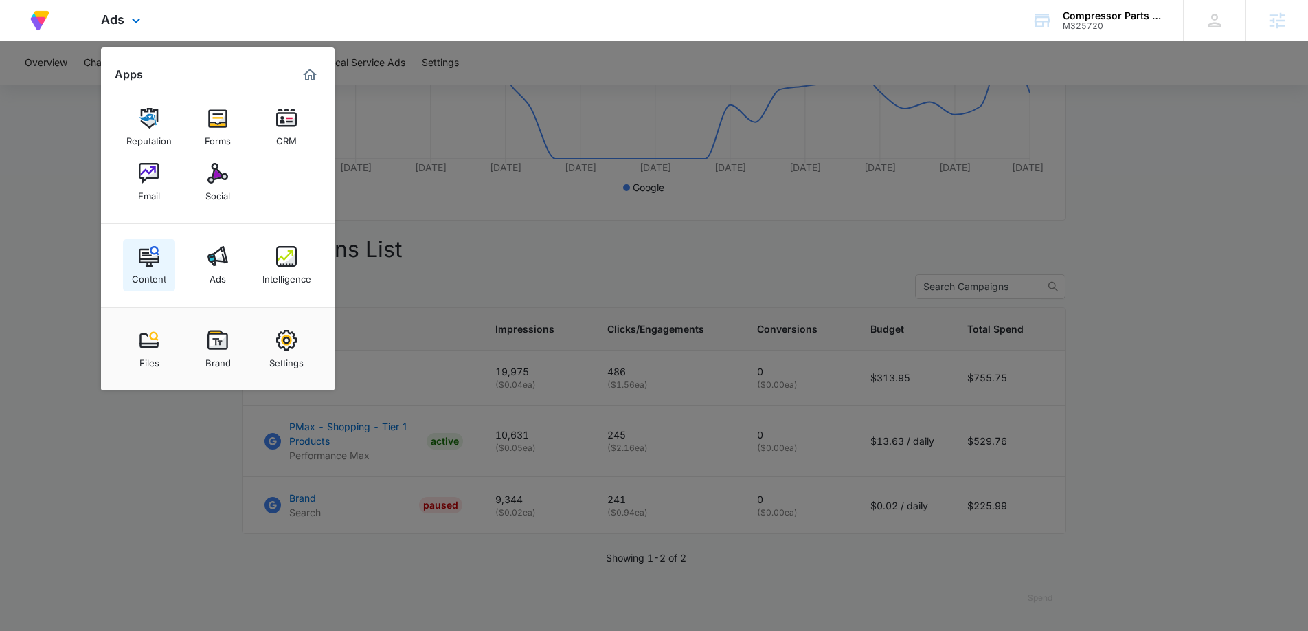
click at [147, 278] on div "Content" at bounding box center [149, 276] width 34 height 18
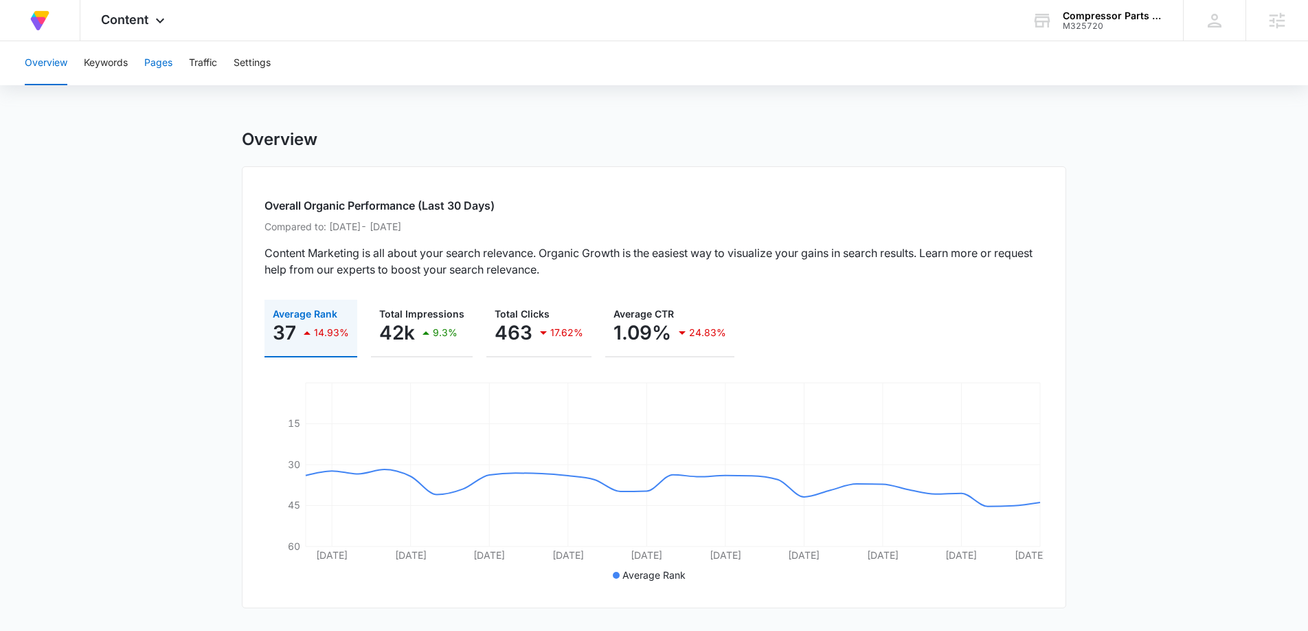
click at [157, 58] on button "Pages" at bounding box center [158, 63] width 28 height 44
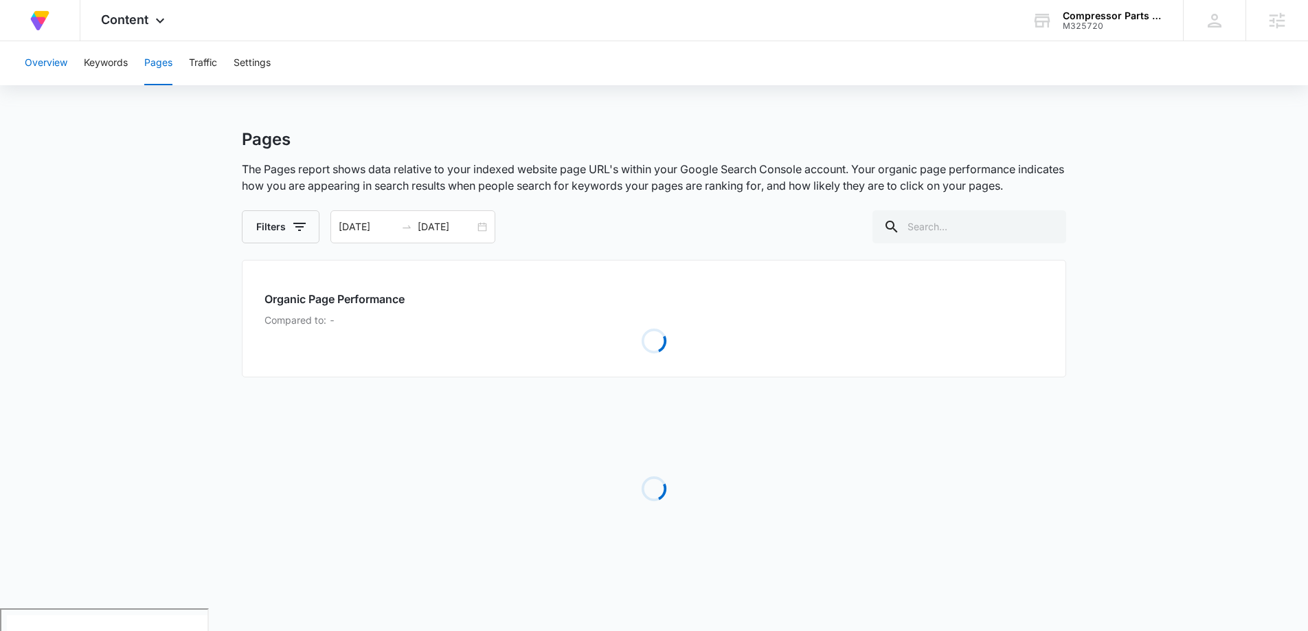
click at [58, 56] on button "Overview" at bounding box center [46, 63] width 43 height 44
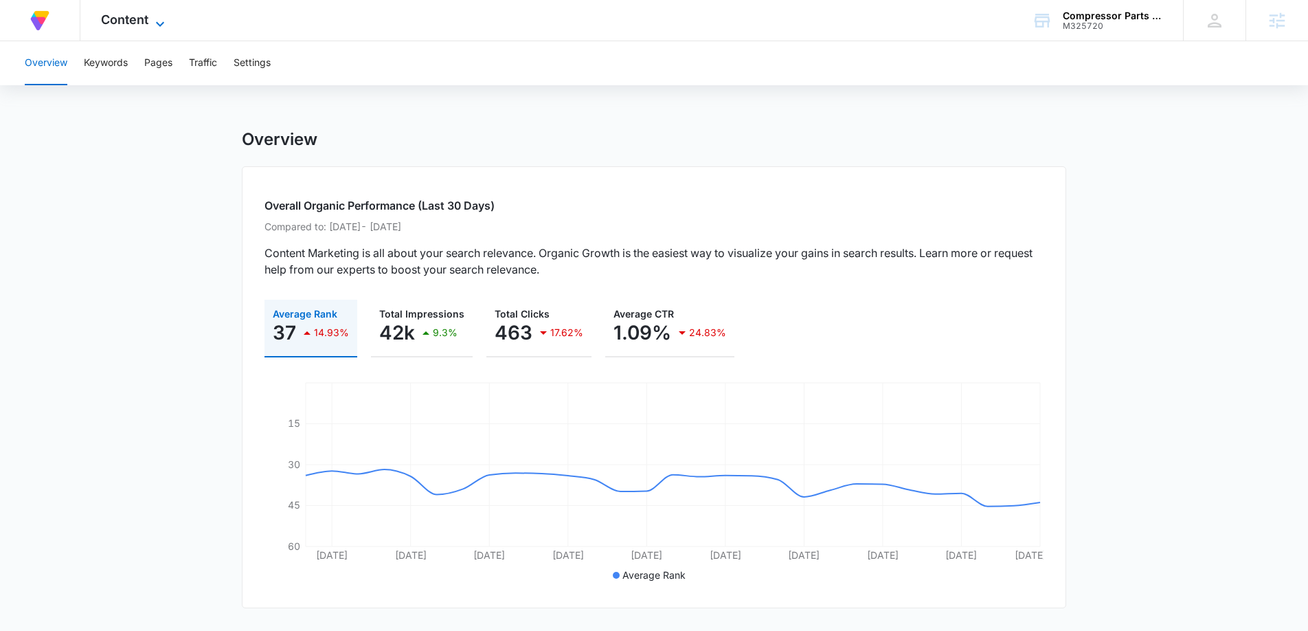
click at [111, 24] on span "Content" at bounding box center [124, 19] width 47 height 14
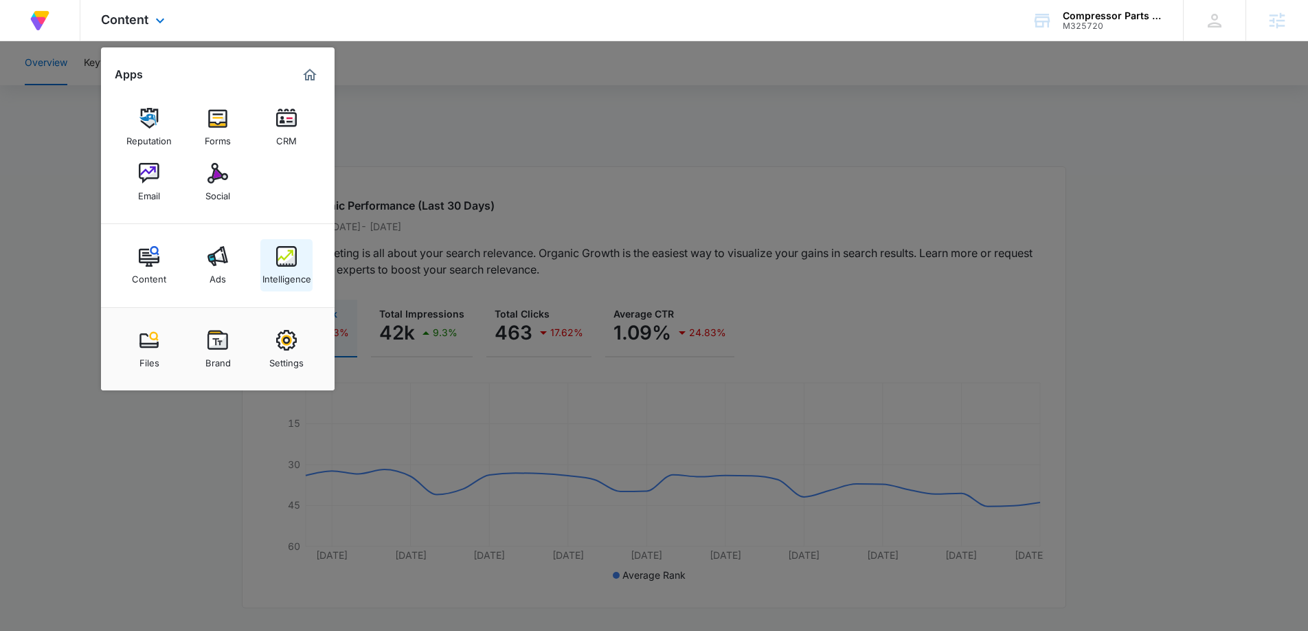
click at [274, 257] on link "Intelligence" at bounding box center [286, 265] width 52 height 52
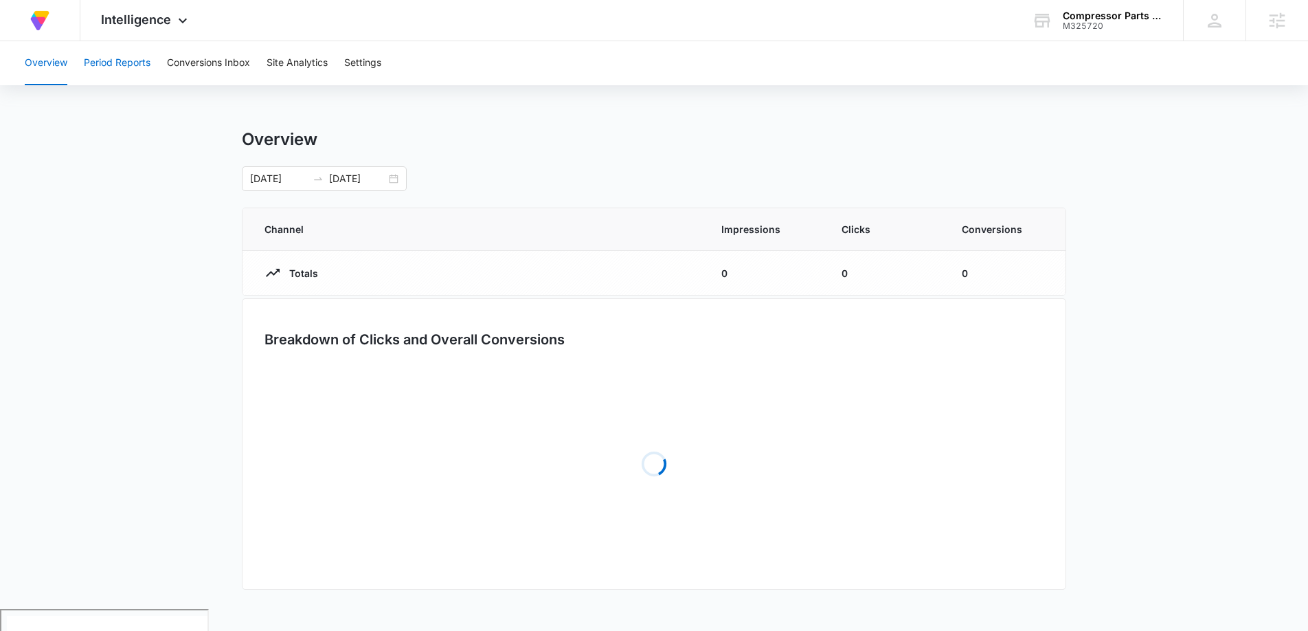
click at [128, 54] on button "Period Reports" at bounding box center [117, 63] width 67 height 44
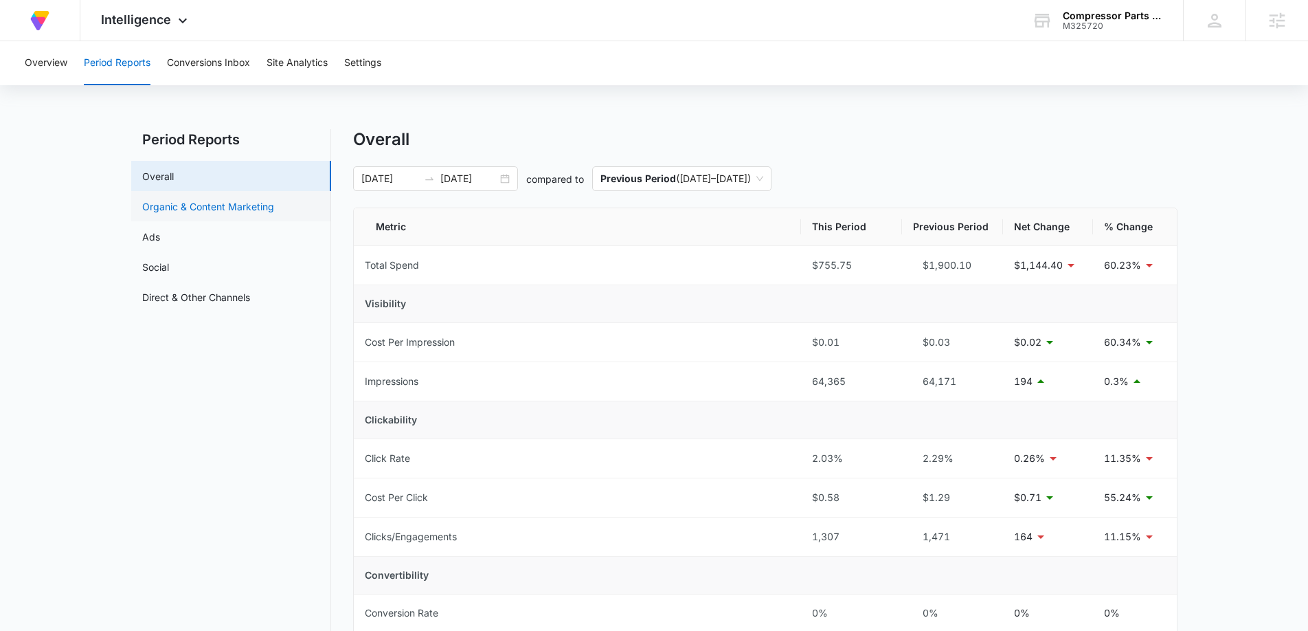
click at [196, 210] on link "Organic & Content Marketing" at bounding box center [208, 206] width 132 height 14
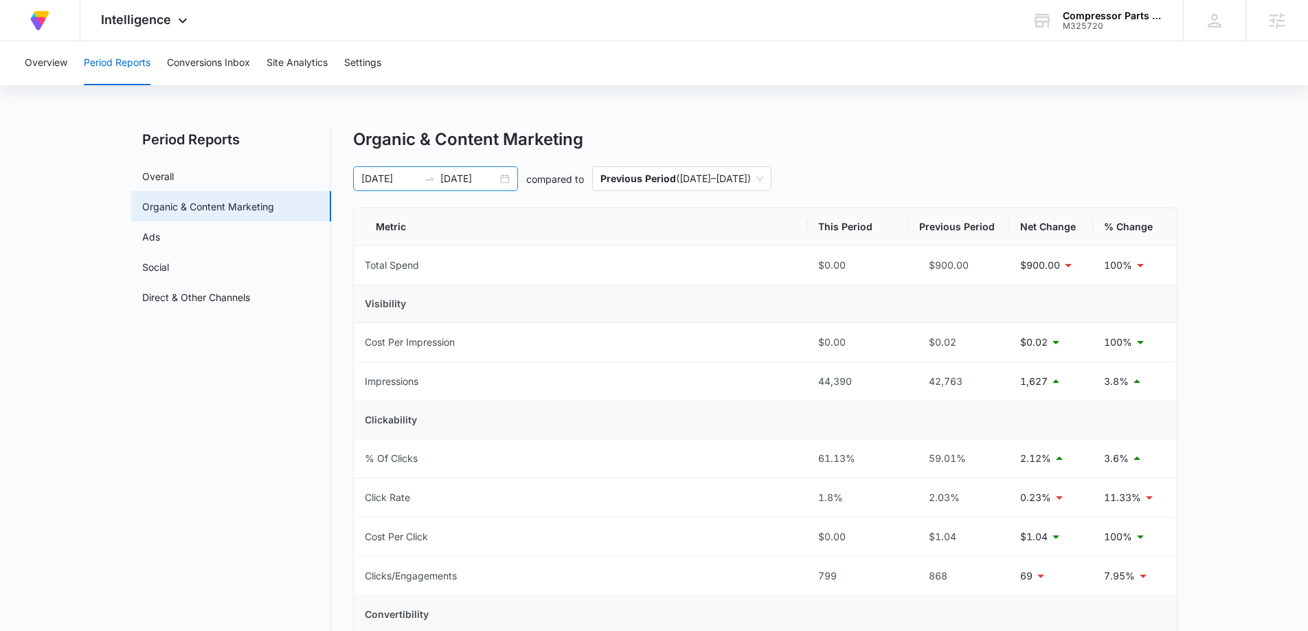
click at [502, 174] on div "06/01/2025 06/30/2025" at bounding box center [435, 178] width 165 height 25
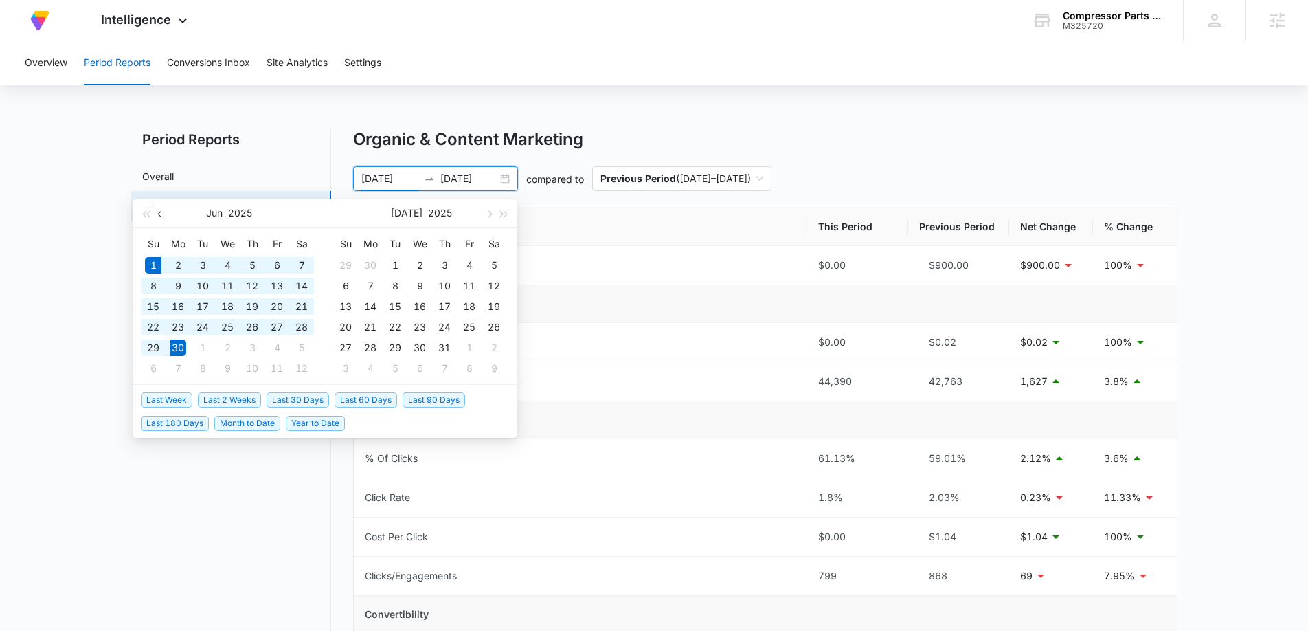
click at [160, 212] on span "button" at bounding box center [161, 213] width 7 height 7
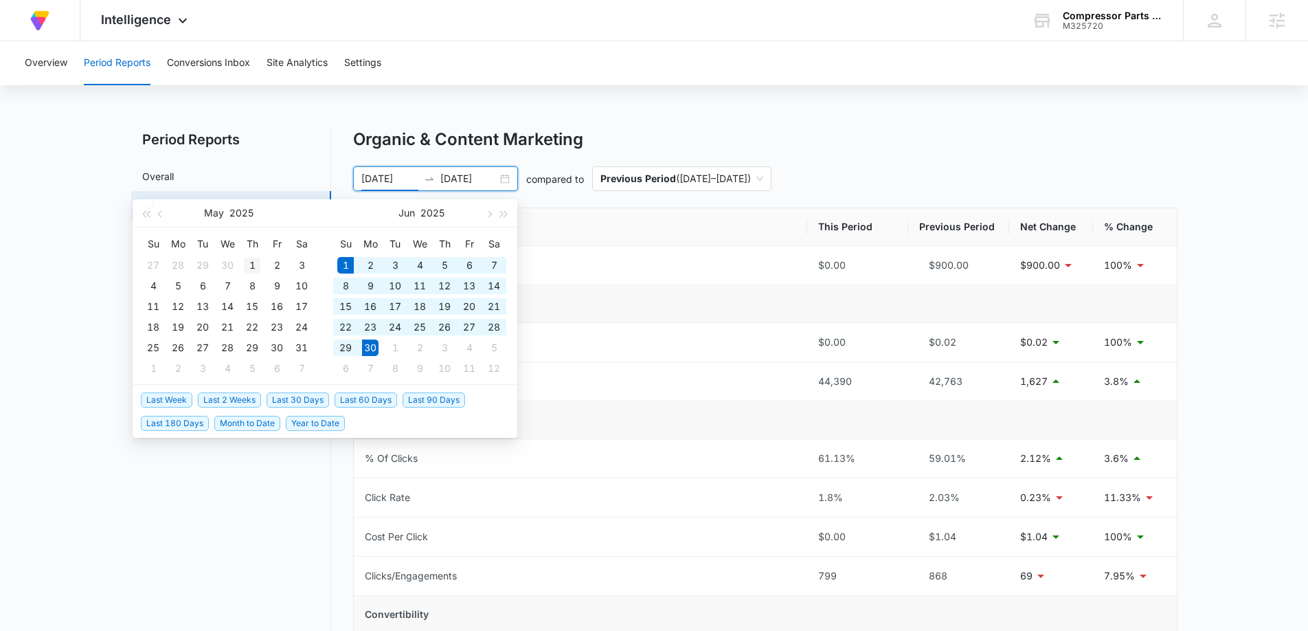
type input "05/01/2025"
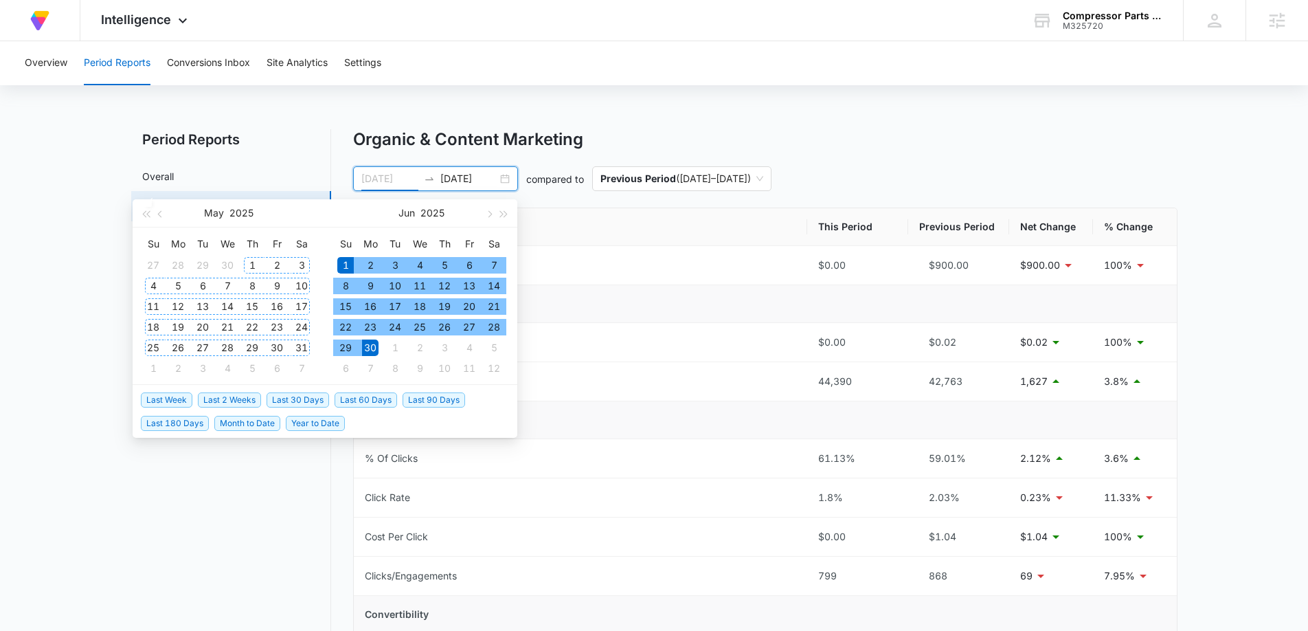
click at [249, 260] on div "1" at bounding box center [252, 265] width 16 height 16
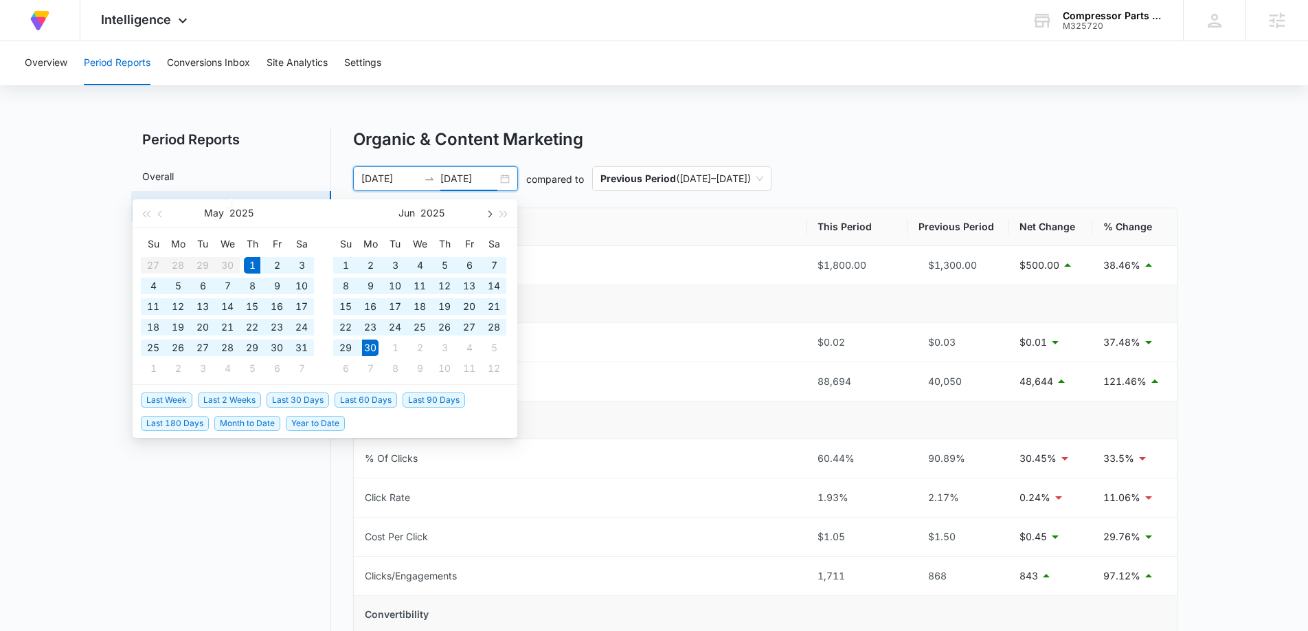
click at [490, 216] on button "button" at bounding box center [488, 212] width 15 height 27
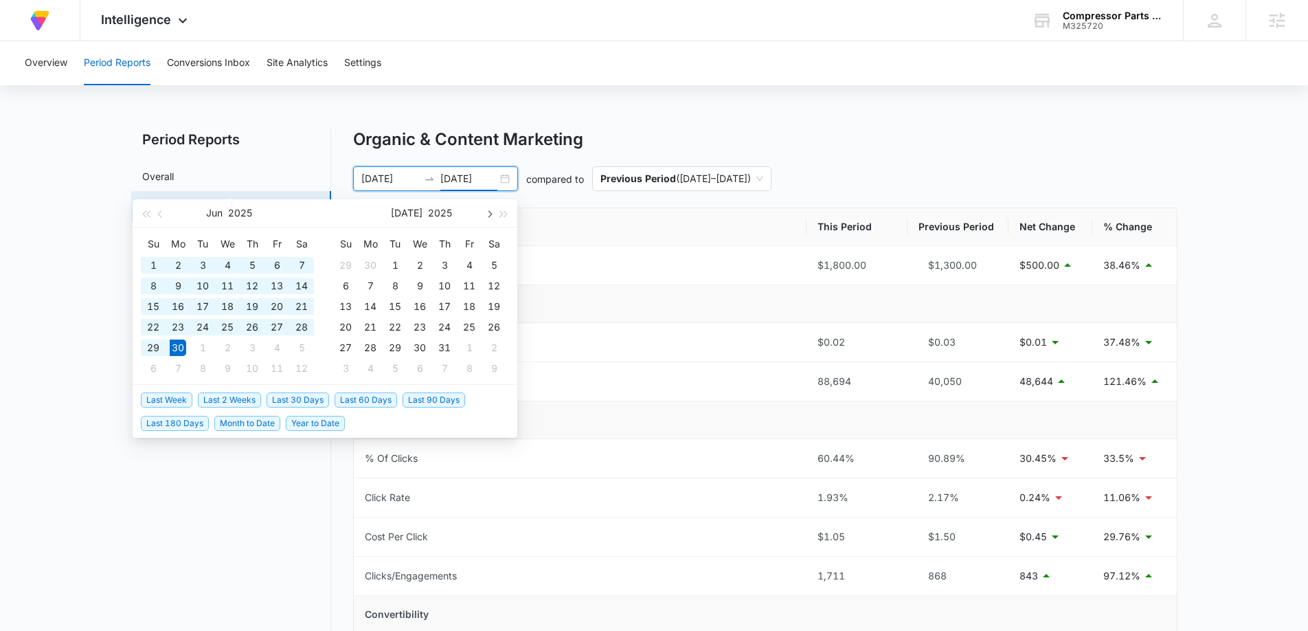
click at [490, 216] on button "button" at bounding box center [488, 212] width 15 height 27
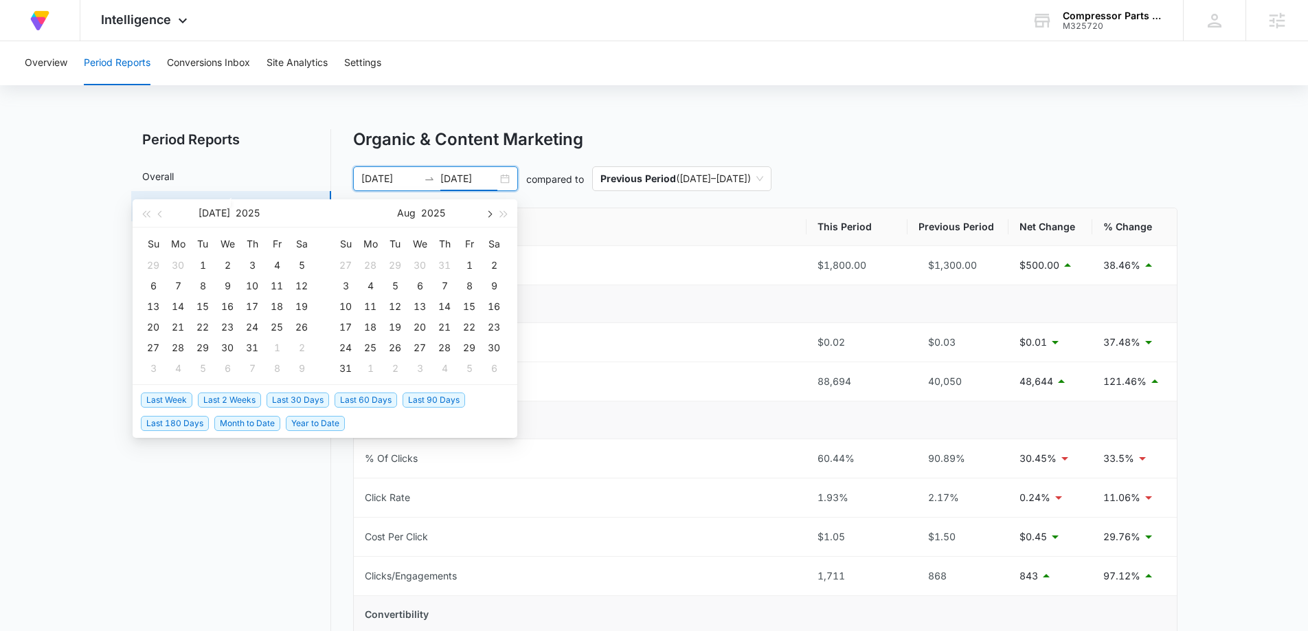
click at [490, 217] on button "button" at bounding box center [488, 212] width 15 height 27
type input "[DATE]"
click at [444, 270] on div "4" at bounding box center [444, 265] width 16 height 16
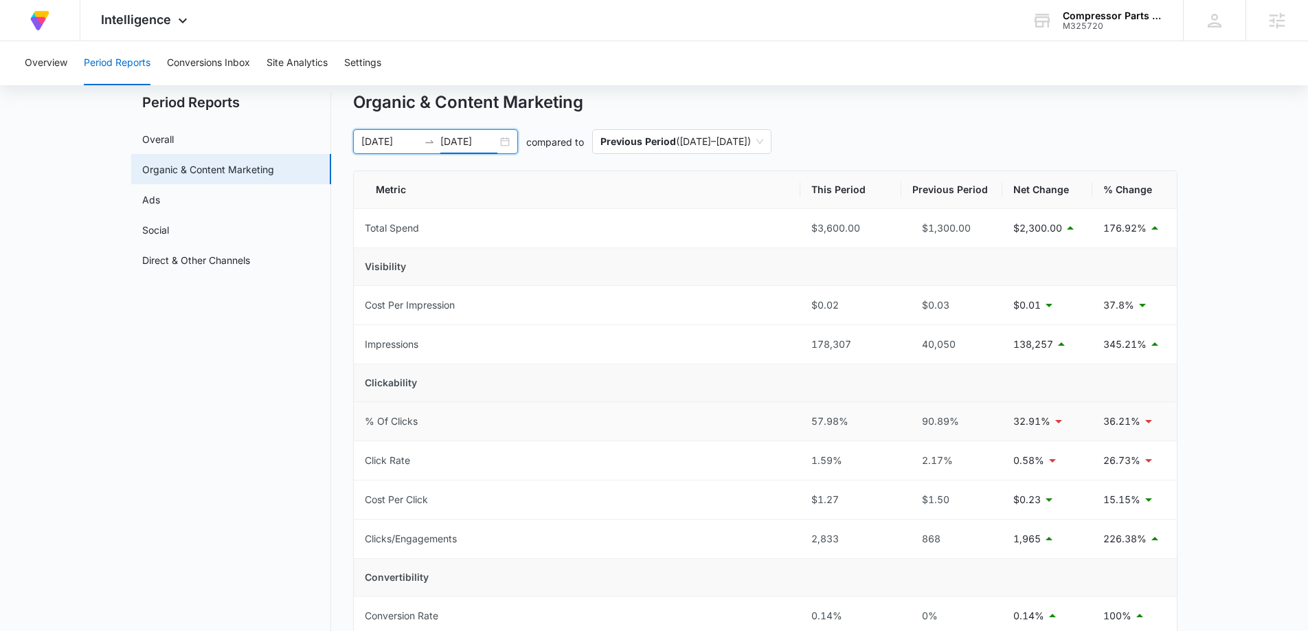
scroll to position [36, 0]
click at [530, 162] on div "Organic & Content Marketing 05/01/2025 09/04/2025 compared to Previous Period (…" at bounding box center [765, 556] width 824 height 927
click at [499, 143] on div "05/01/2025 09/04/2025" at bounding box center [435, 142] width 165 height 25
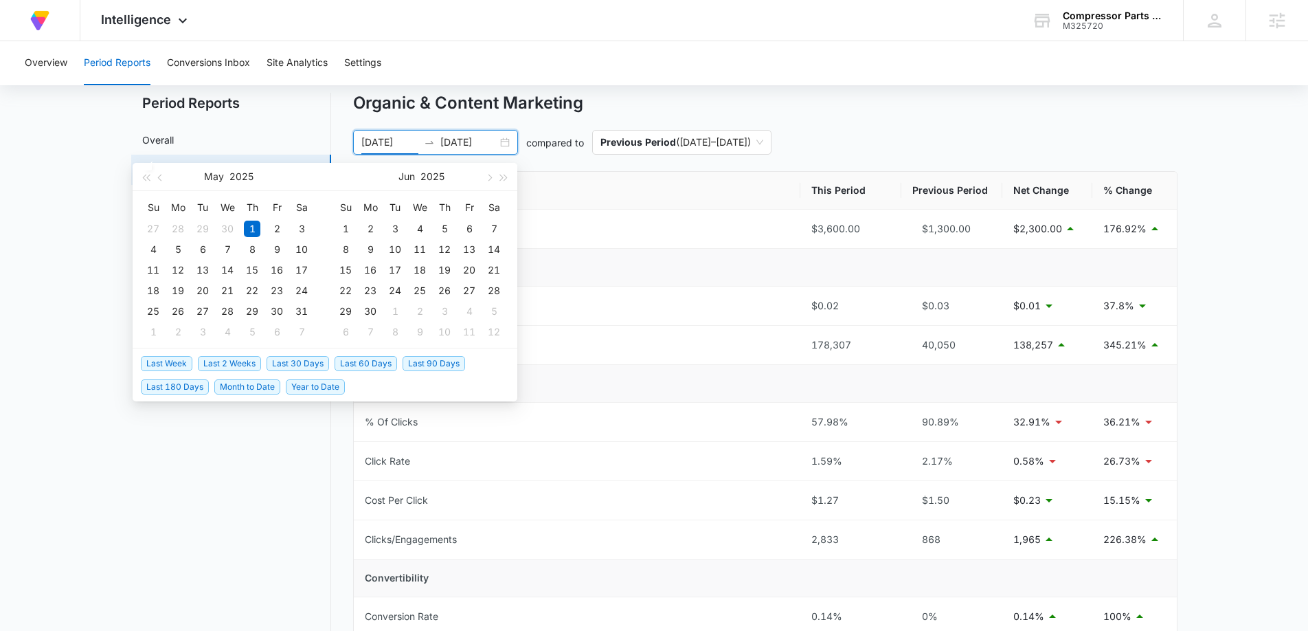
click at [284, 369] on span "Last 30 Days" at bounding box center [298, 363] width 63 height 15
type input "09/05/2025"
type input "09/03/2025"
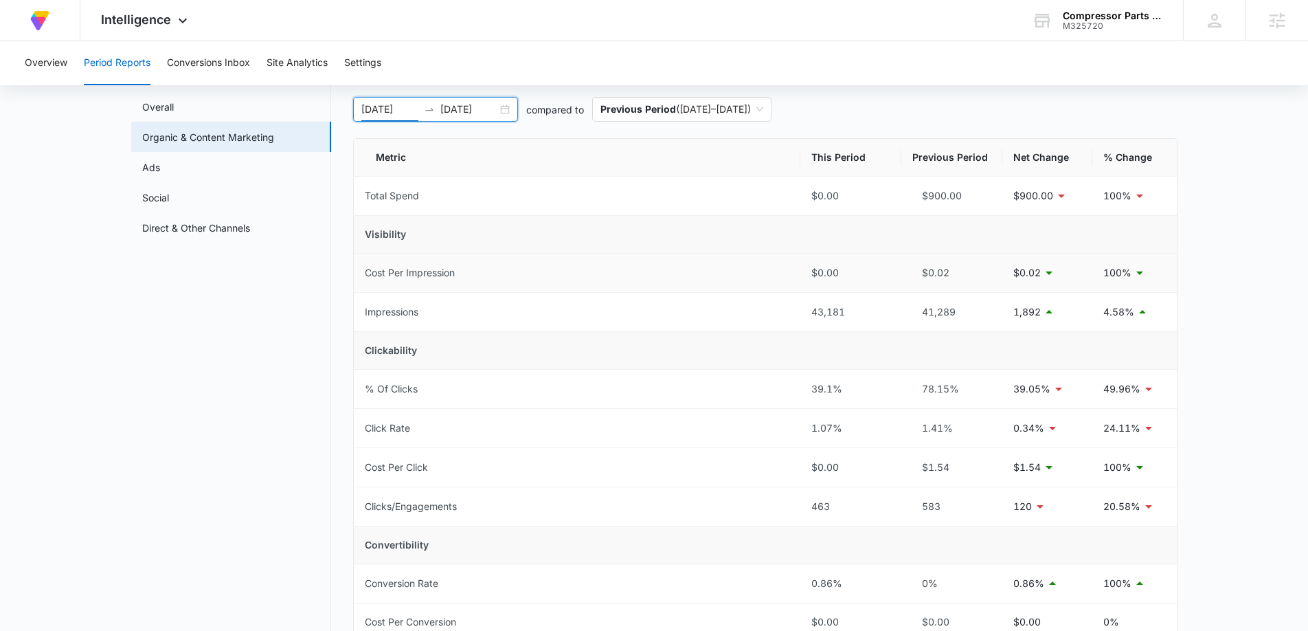
scroll to position [0, 0]
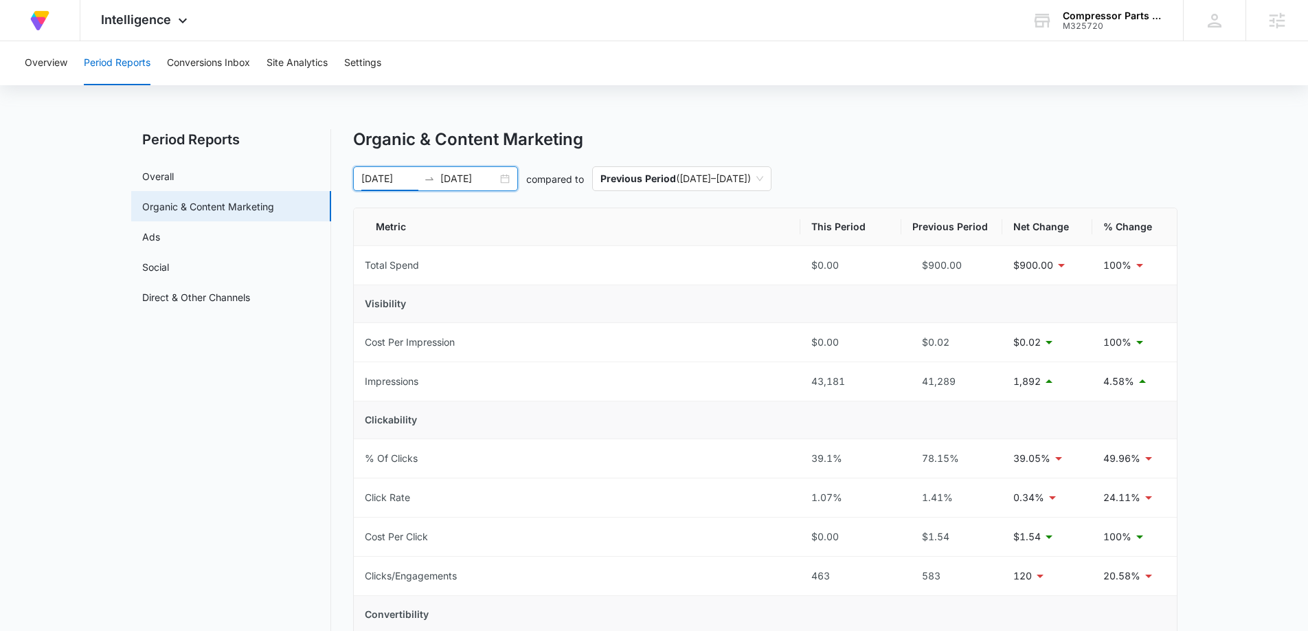
click at [506, 176] on div "08/04/2025 09/03/2025" at bounding box center [435, 178] width 165 height 25
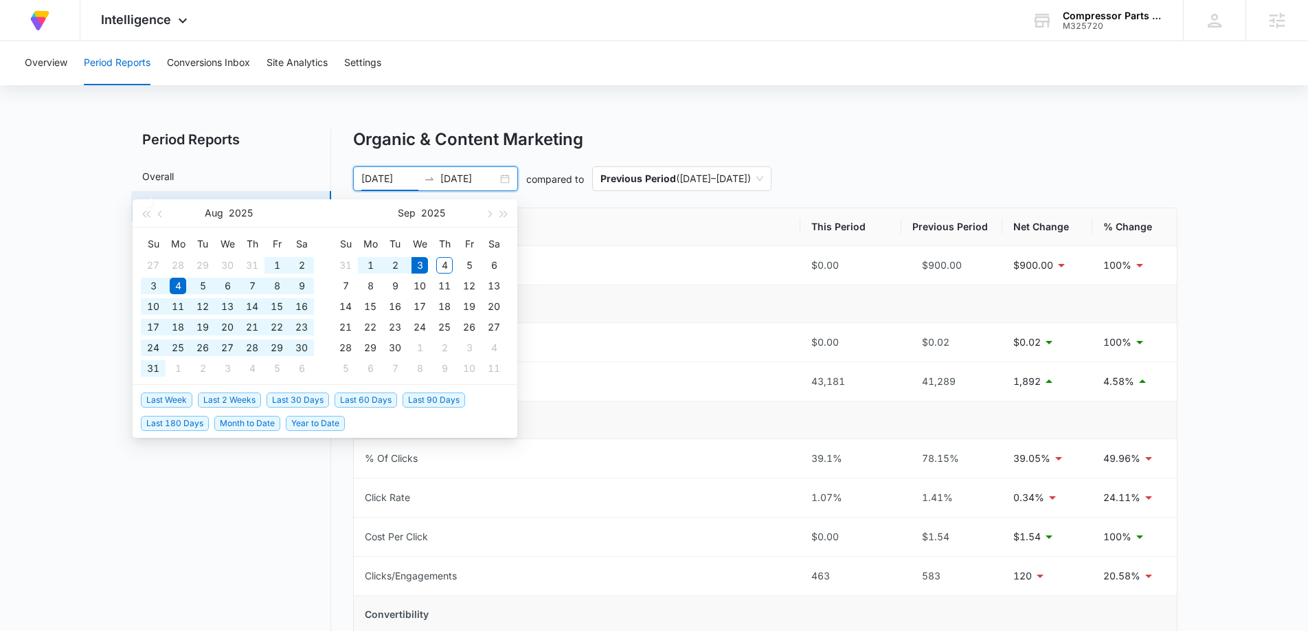
click at [415, 400] on span "Last 90 Days" at bounding box center [434, 399] width 63 height 15
type input "06/05/2025"
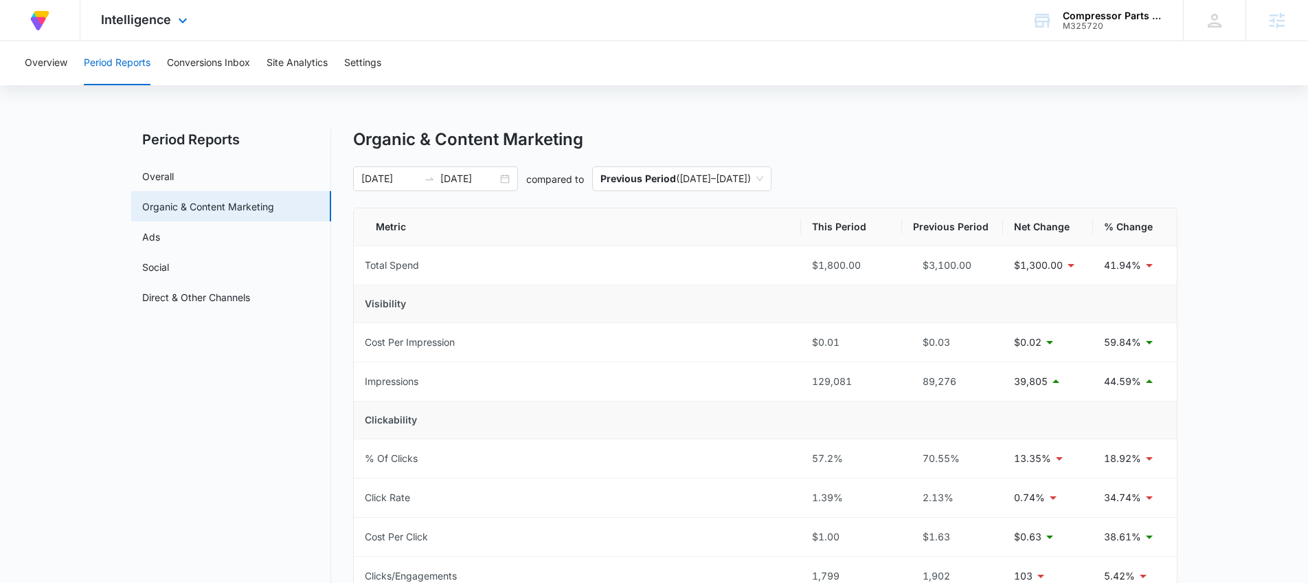
click at [120, 11] on div "Intelligence Apps Reputation Forms CRM Email Social Content Ads Intelligence Fi…" at bounding box center [145, 20] width 131 height 41
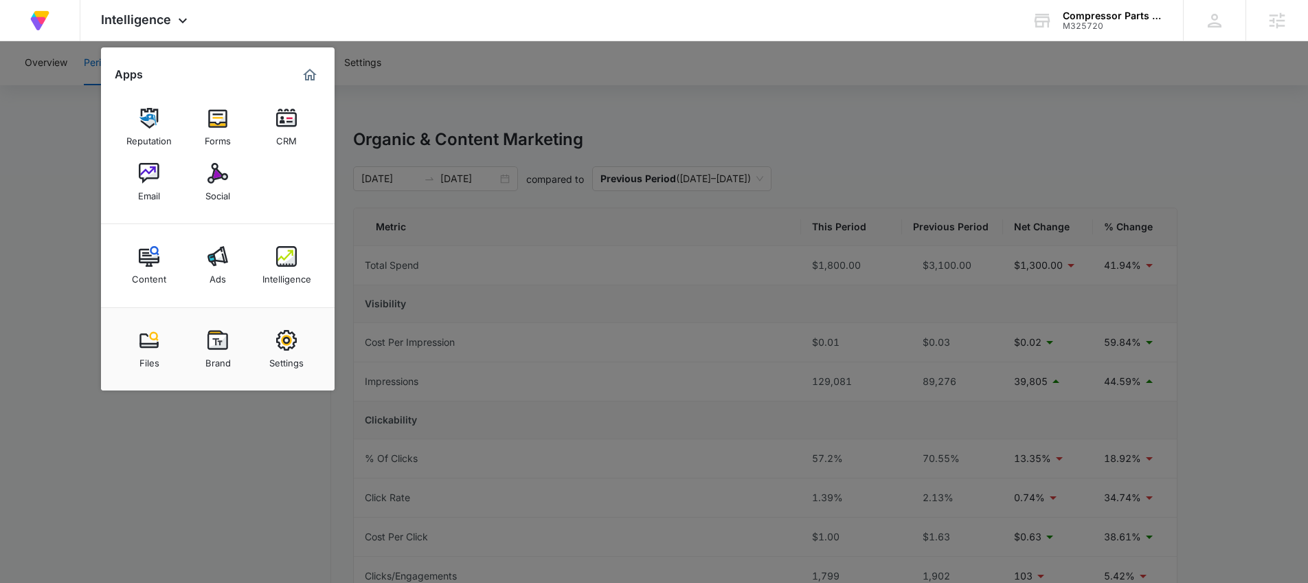
click at [436, 321] on div at bounding box center [654, 291] width 1308 height 583
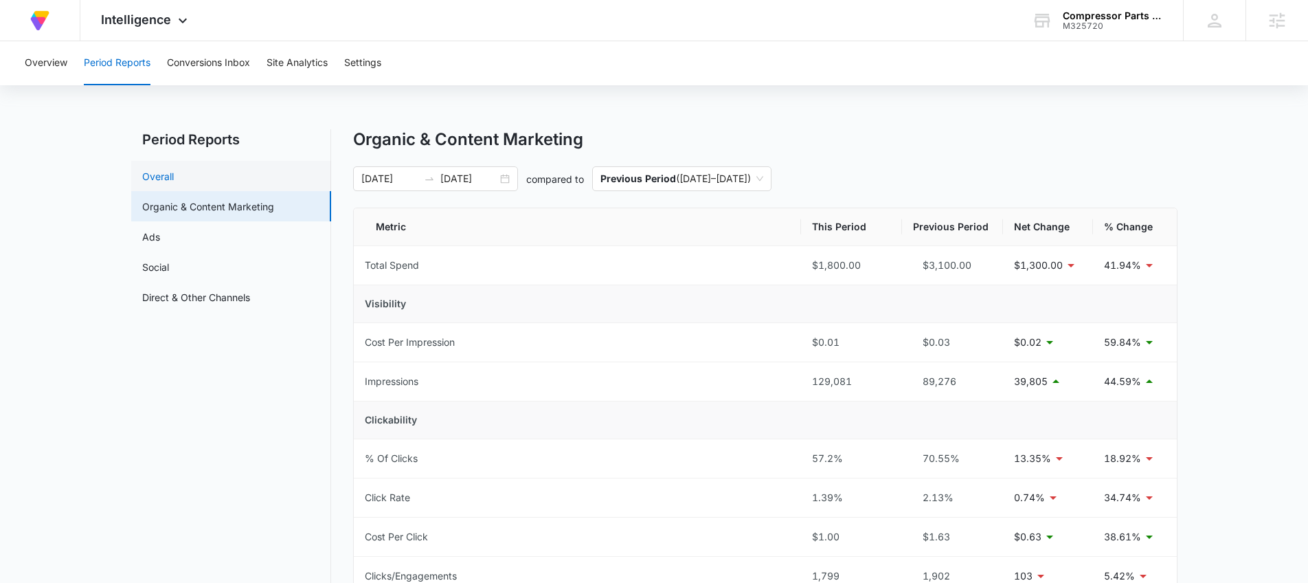
click at [174, 169] on link "Overall" at bounding box center [158, 176] width 32 height 14
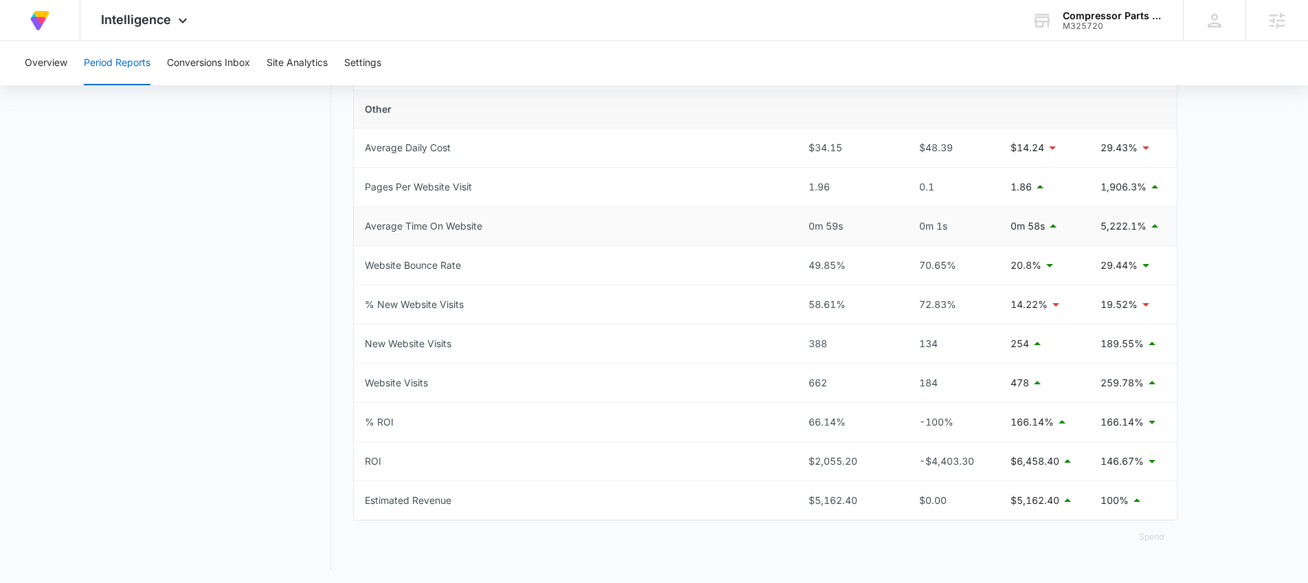
scroll to position [624, 0]
drag, startPoint x: 851, startPoint y: 382, endPoint x: 786, endPoint y: 379, distance: 65.3
click at [786, 379] on tr "Website Visits 662 184 478 259.78%" at bounding box center [765, 379] width 823 height 39
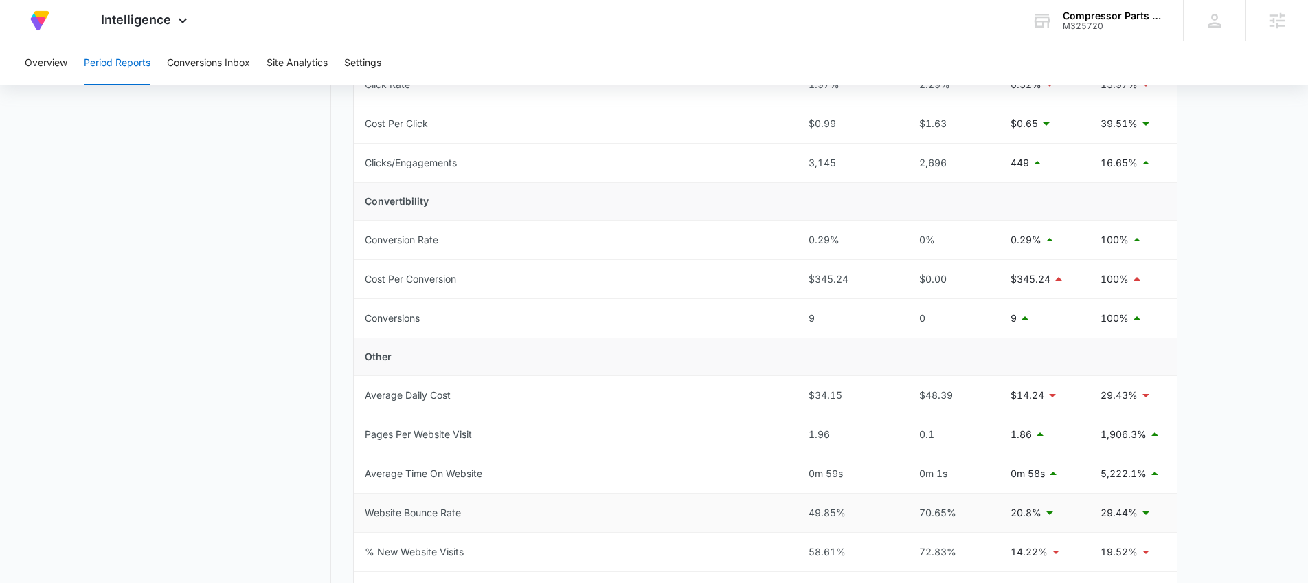
scroll to position [209, 0]
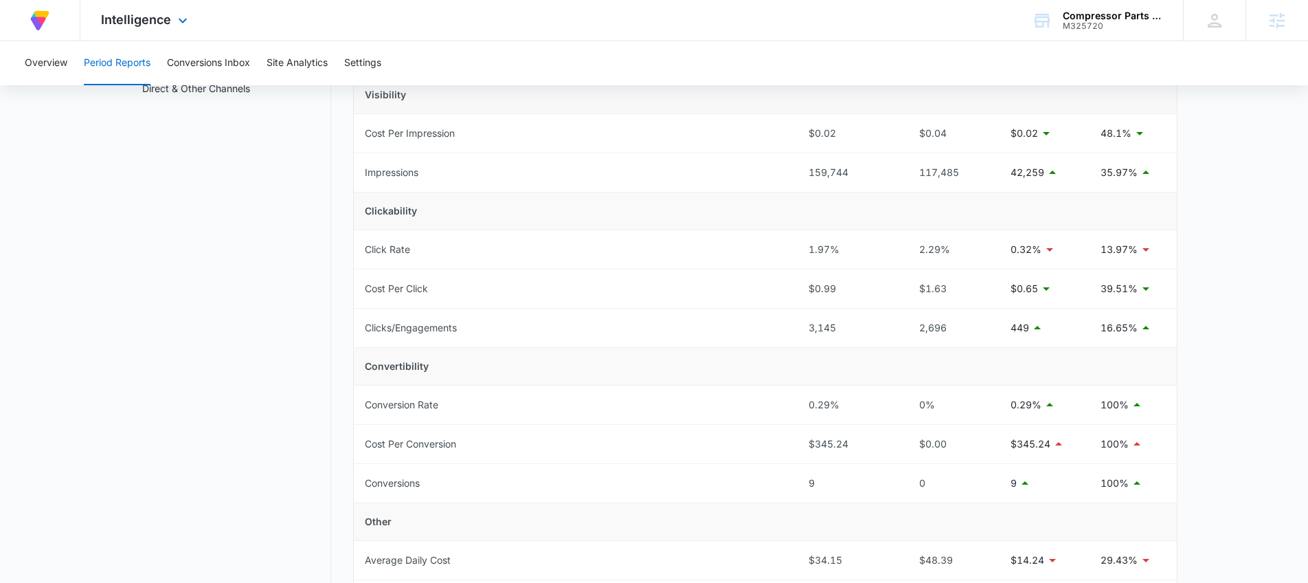
click at [168, 3] on div "Intelligence Apps Reputation Forms CRM Email Social Content Ads Intelligence Fi…" at bounding box center [145, 20] width 131 height 41
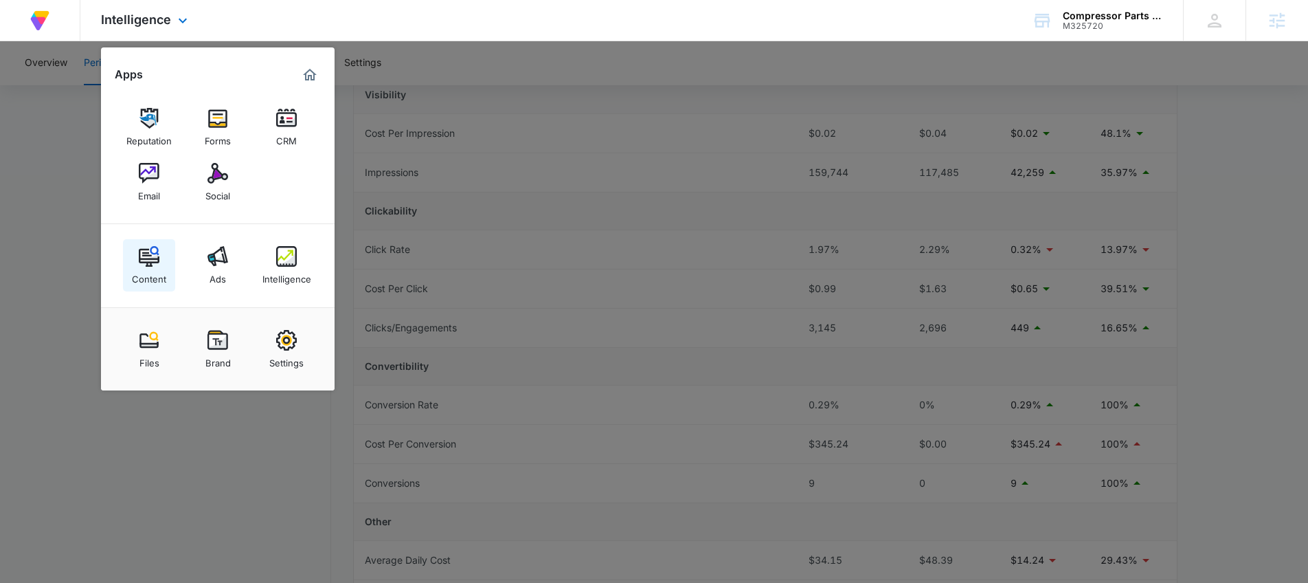
click at [163, 261] on link "Content" at bounding box center [149, 265] width 52 height 52
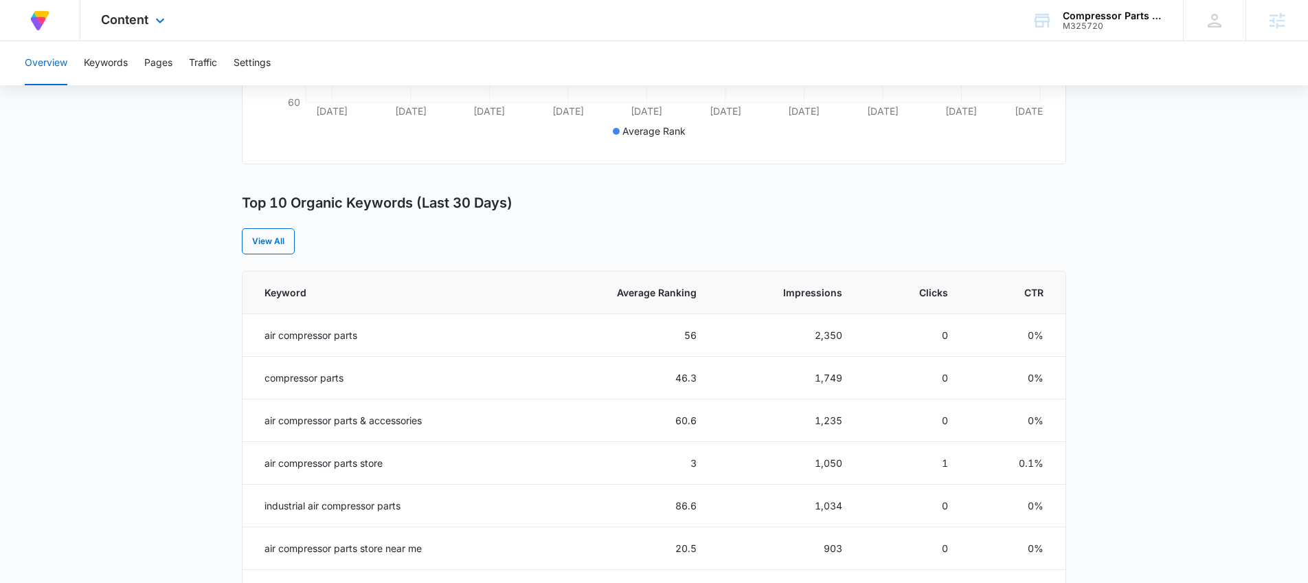
scroll to position [420, 0]
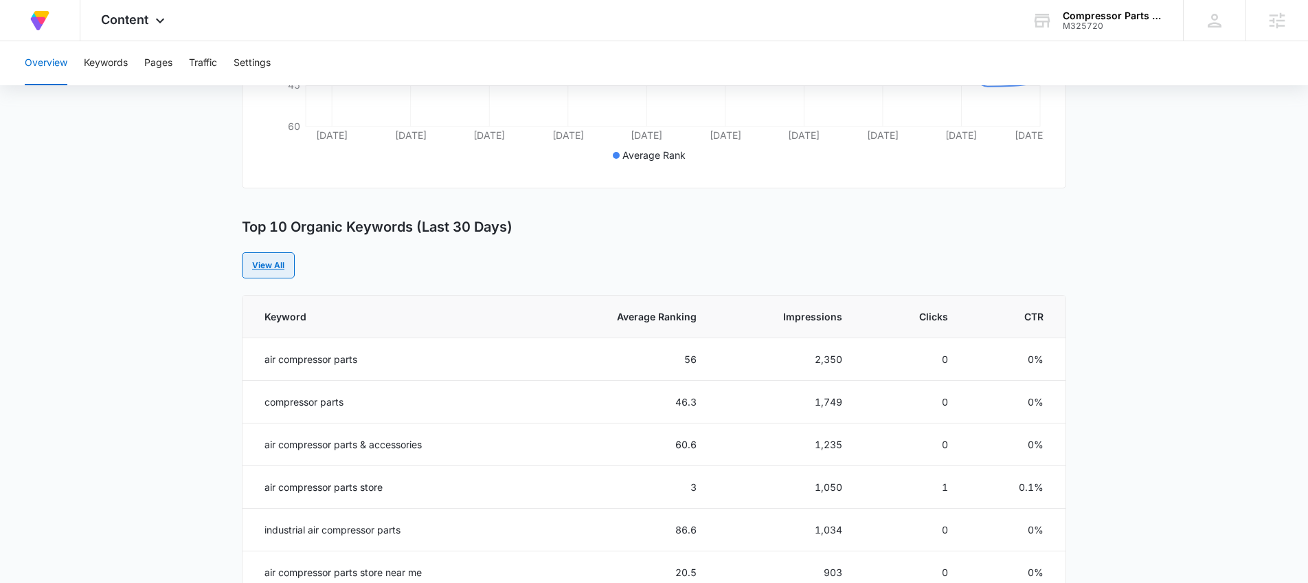
click at [277, 268] on link "View All" at bounding box center [268, 265] width 53 height 26
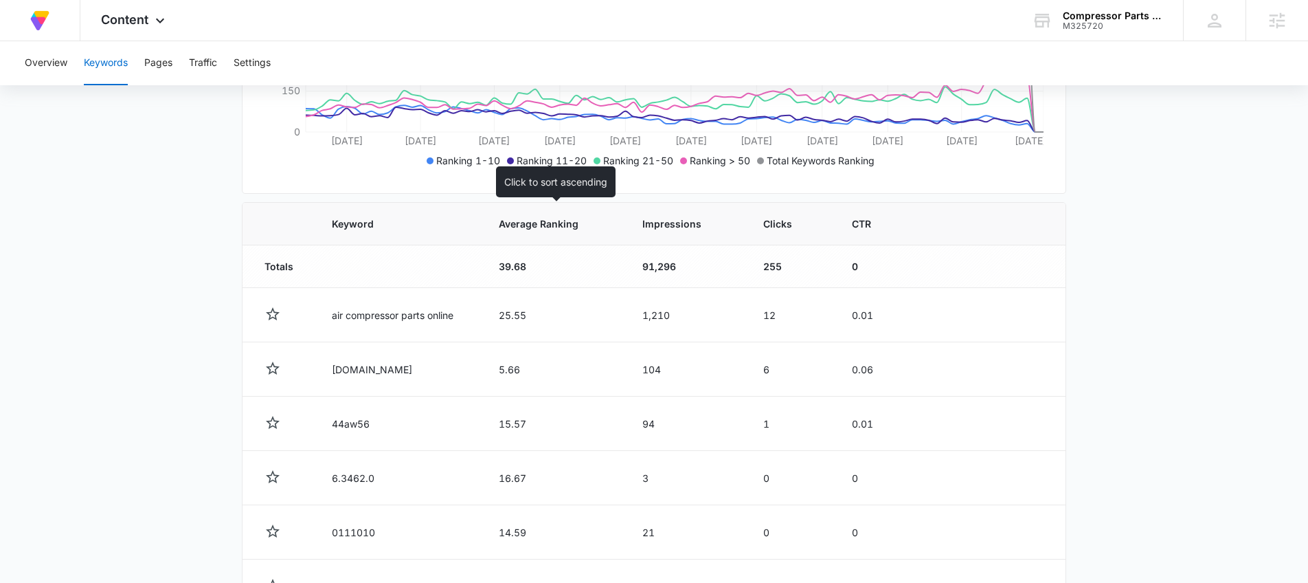
click at [554, 229] on span "Average Ranking" at bounding box center [544, 223] width 91 height 14
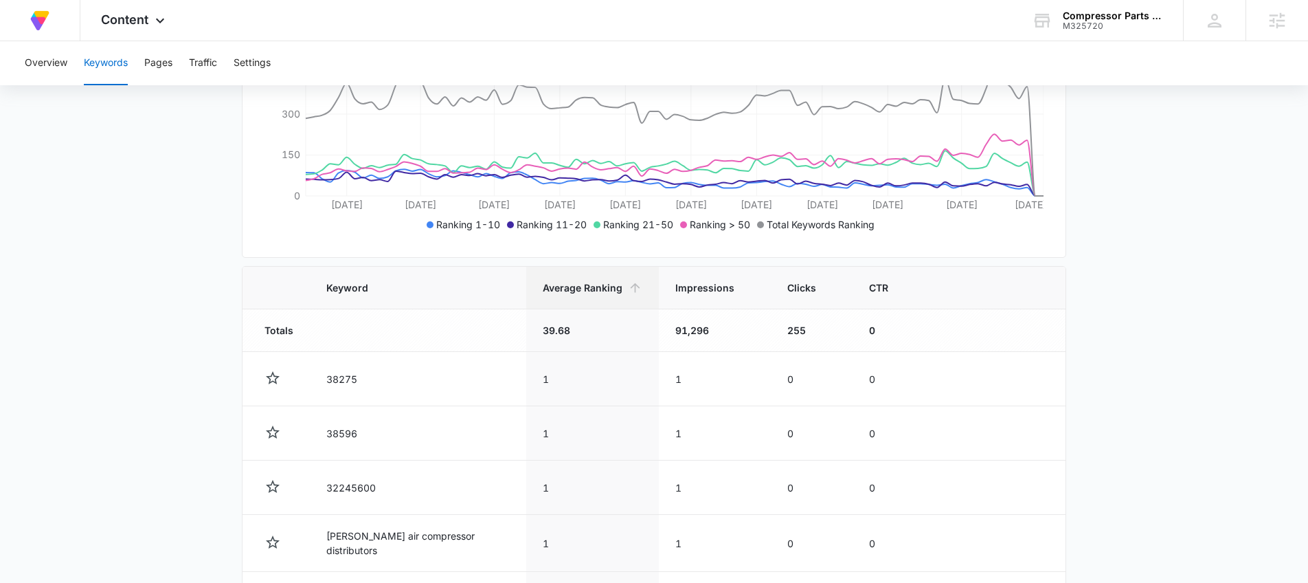
scroll to position [291, 0]
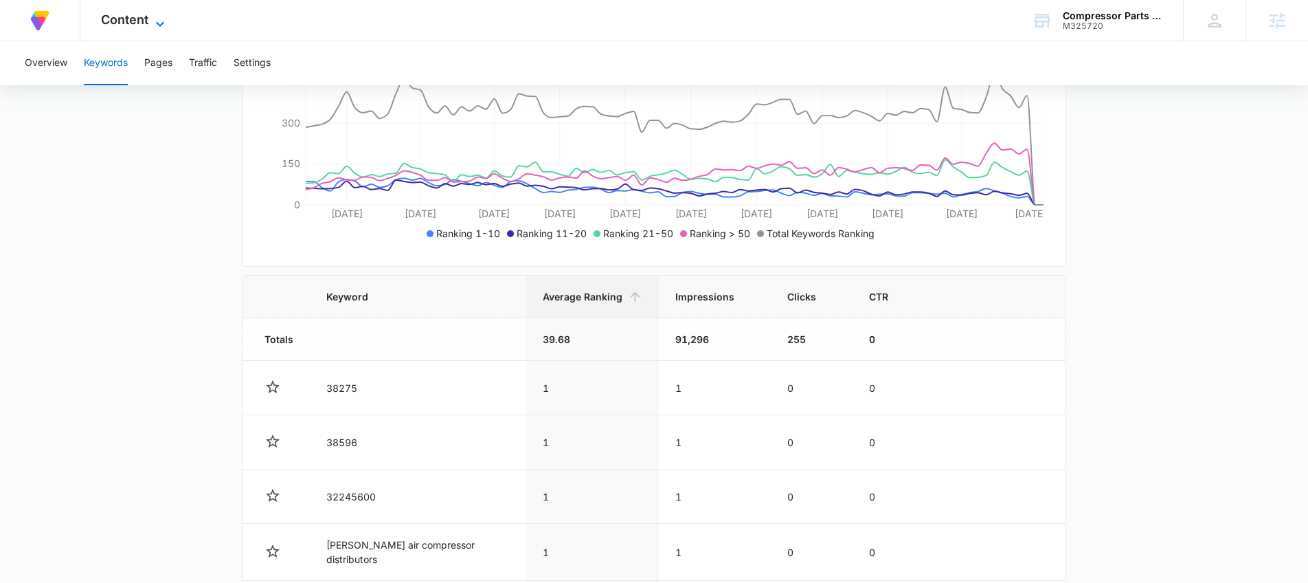
click at [152, 19] on icon at bounding box center [160, 24] width 16 height 16
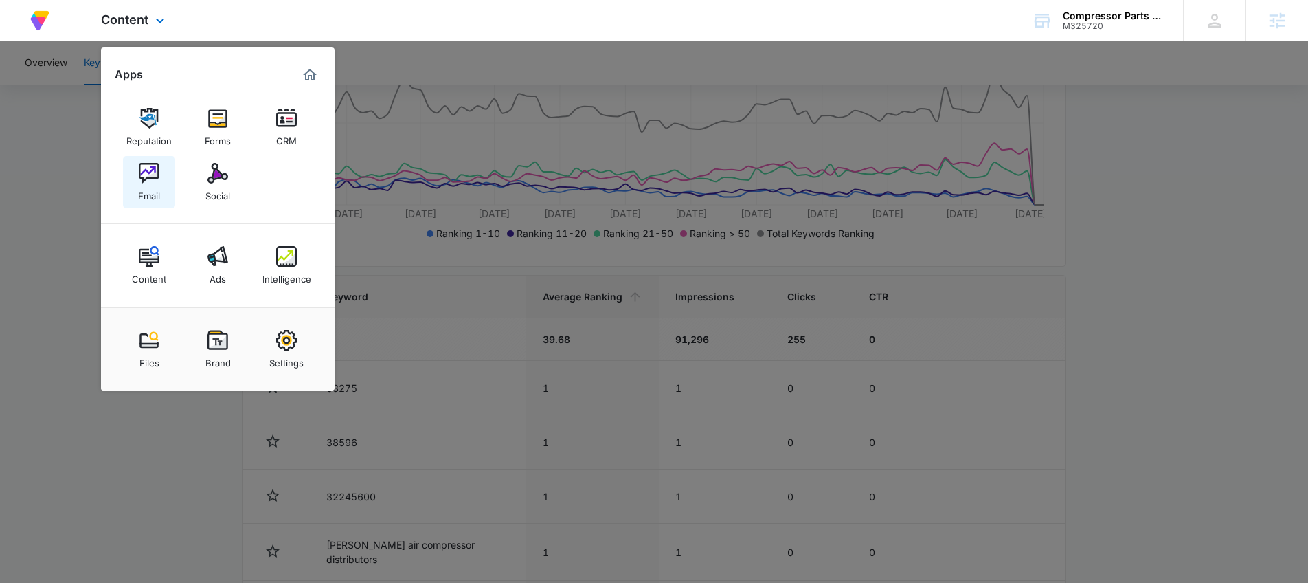
click at [147, 181] on img at bounding box center [149, 173] width 21 height 21
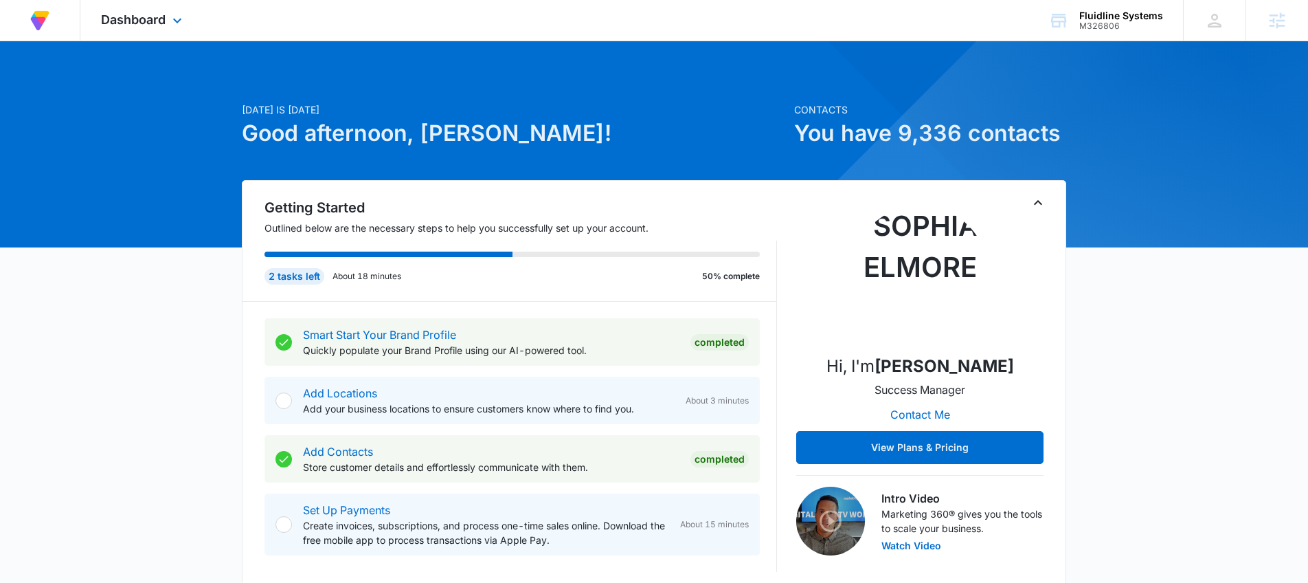
click at [168, 16] on div "Dashboard Apps Reputation Forms CRM Email Social Payments Content Ads Intellige…" at bounding box center [143, 20] width 126 height 41
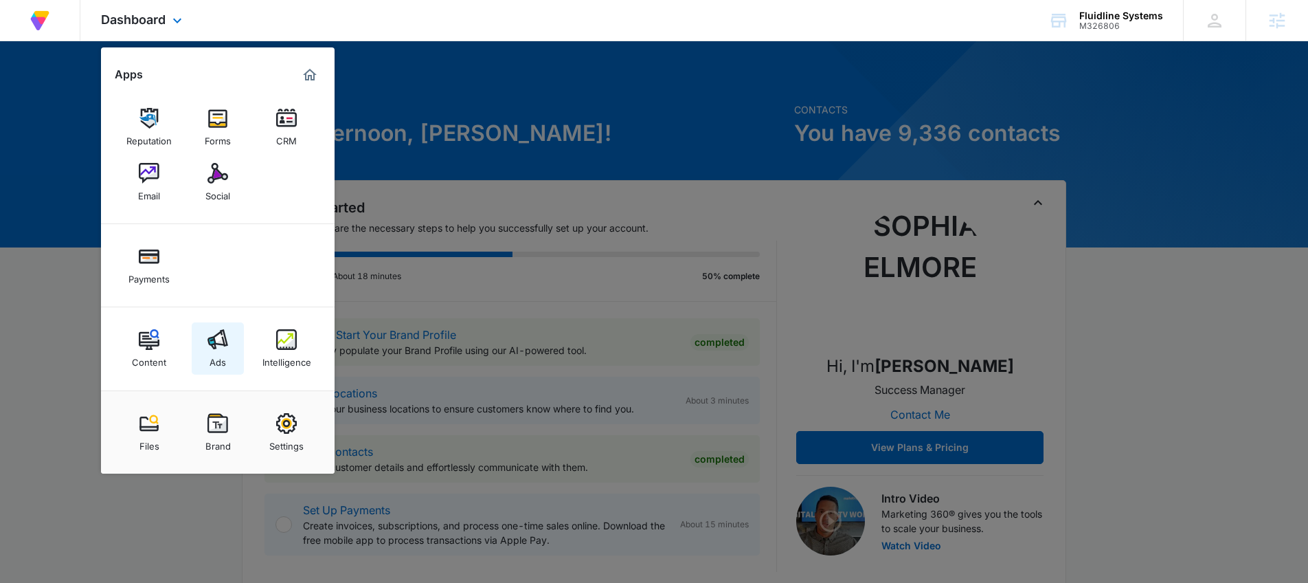
click at [218, 343] on img at bounding box center [217, 339] width 21 height 21
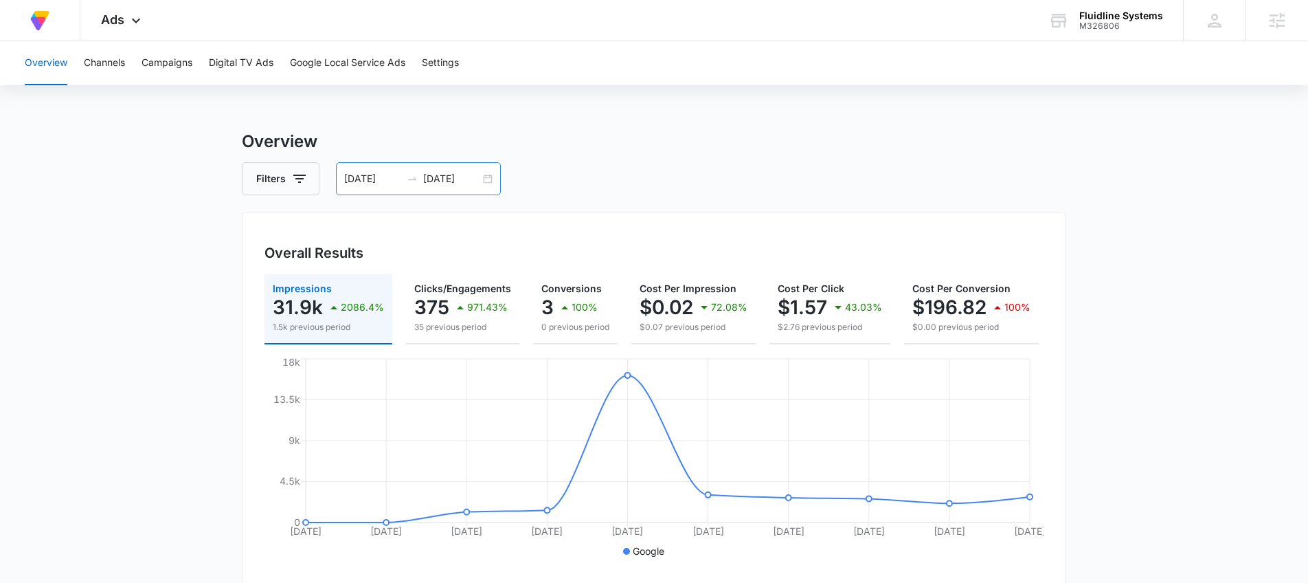
click at [488, 178] on div "[DATE] [DATE]" at bounding box center [418, 178] width 165 height 33
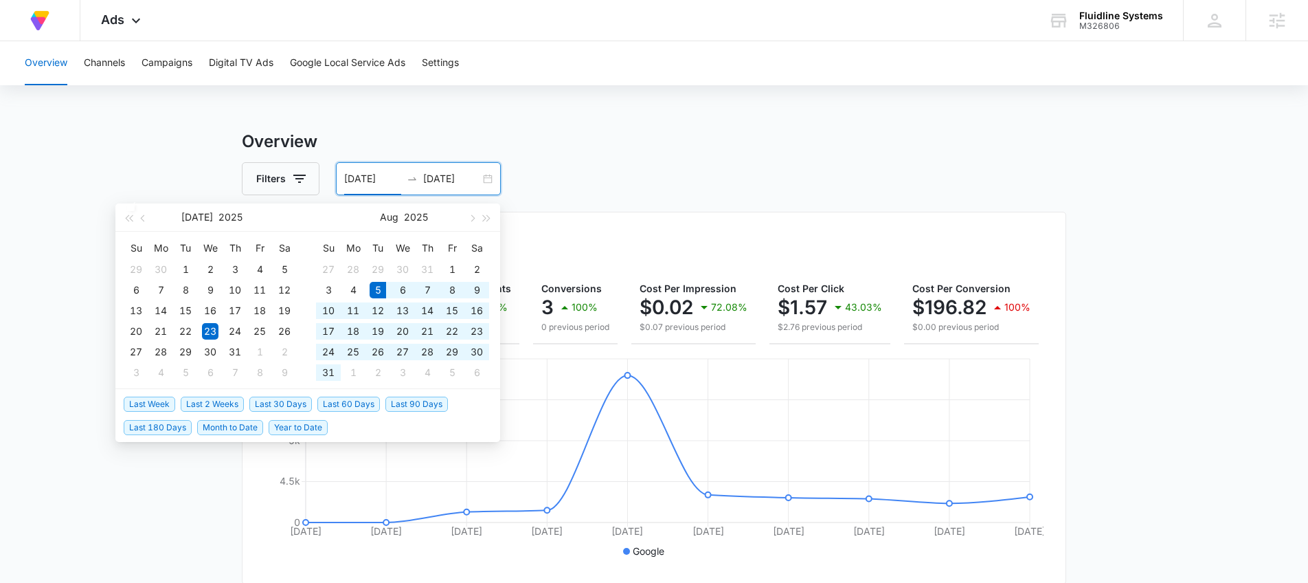
click at [282, 398] on span "Last 30 Days" at bounding box center [280, 403] width 63 height 15
type input "[DATE]"
